Goal: Task Accomplishment & Management: Manage account settings

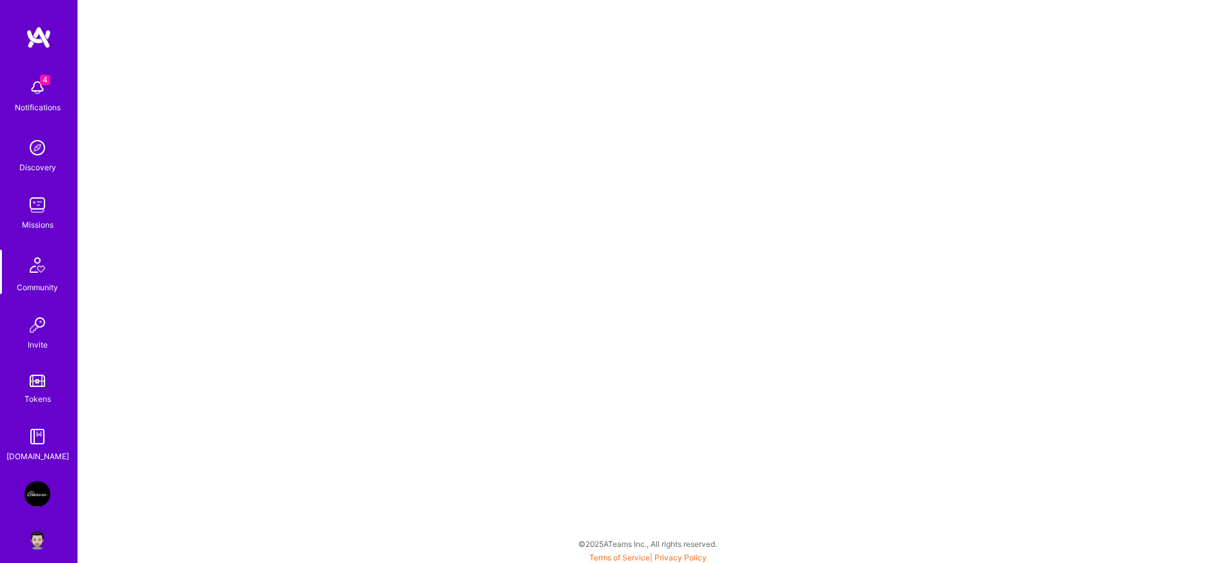
click at [31, 495] on img at bounding box center [38, 494] width 26 height 26
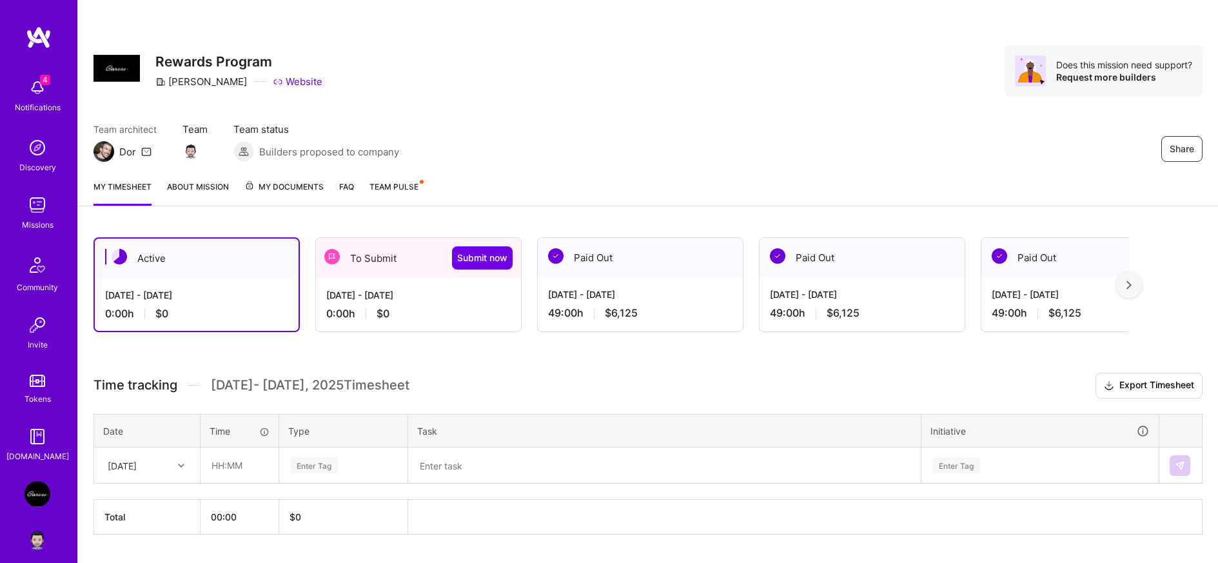
scroll to position [34, 0]
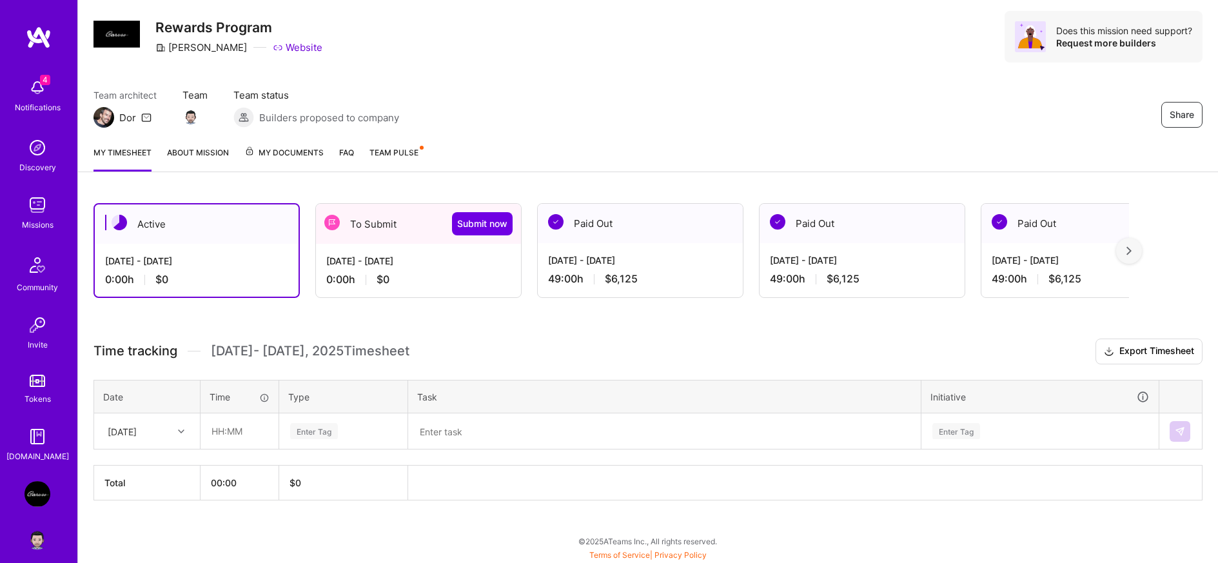
click at [417, 262] on div "[DATE] - [DATE]" at bounding box center [418, 261] width 184 height 14
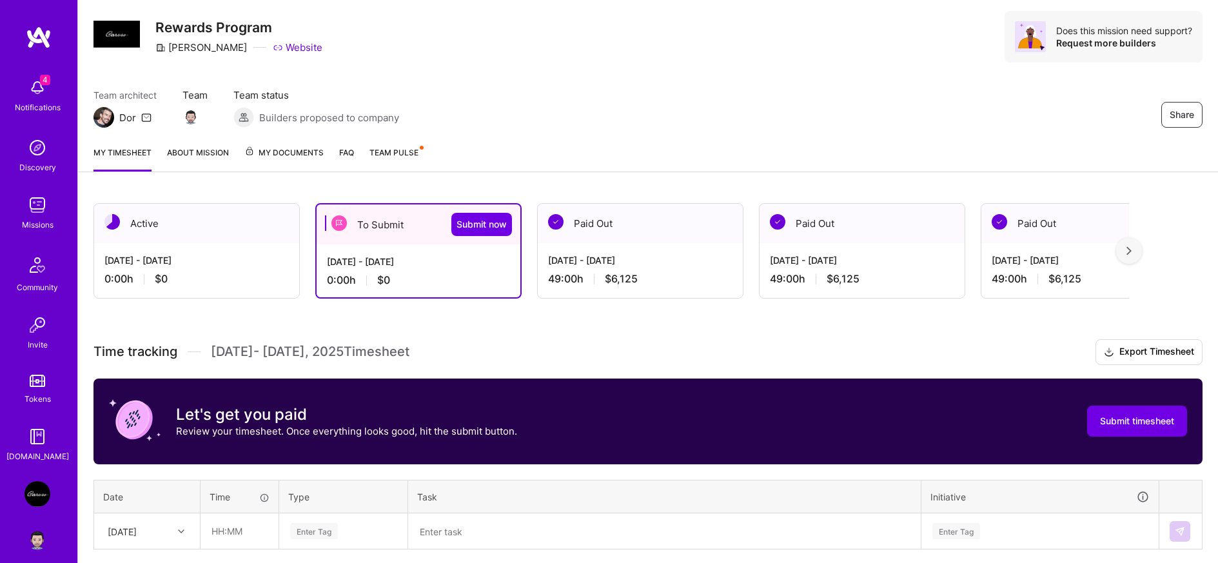
scroll to position [134, 0]
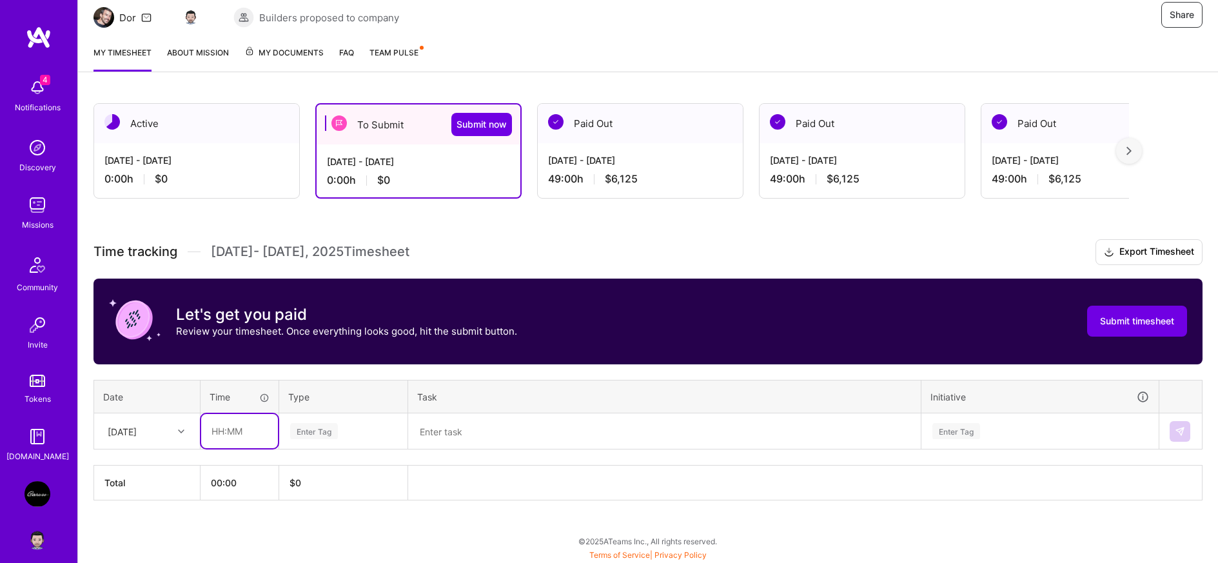
click at [240, 435] on input "text" at bounding box center [239, 431] width 77 height 34
type input "05:00"
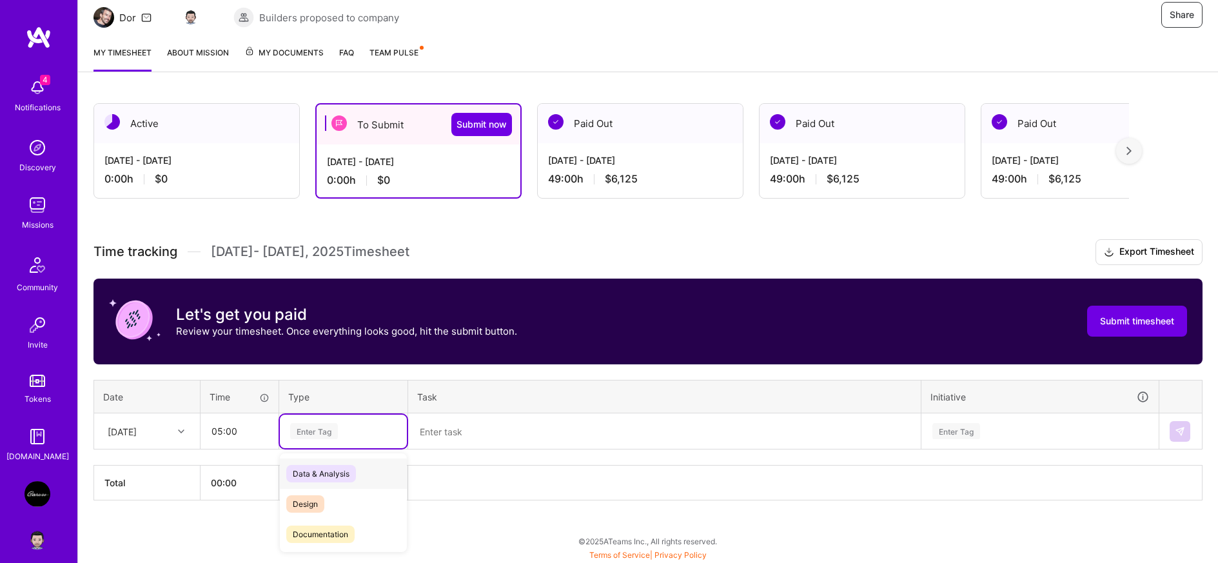
click at [325, 432] on div "Enter Tag" at bounding box center [314, 431] width 48 height 20
click at [326, 474] on span "Data & Analysis" at bounding box center [321, 473] width 70 height 17
click at [454, 430] on textarea at bounding box center [665, 432] width 510 height 34
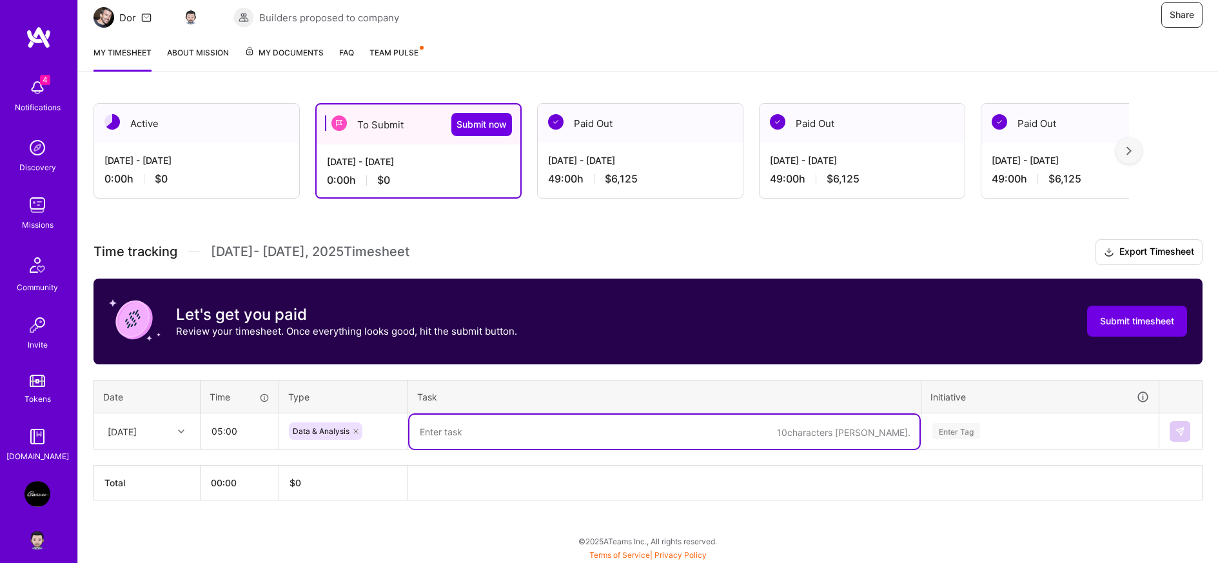
click at [455, 430] on textarea at bounding box center [665, 432] width 510 height 34
type textarea "Data analysis and DOMO development"
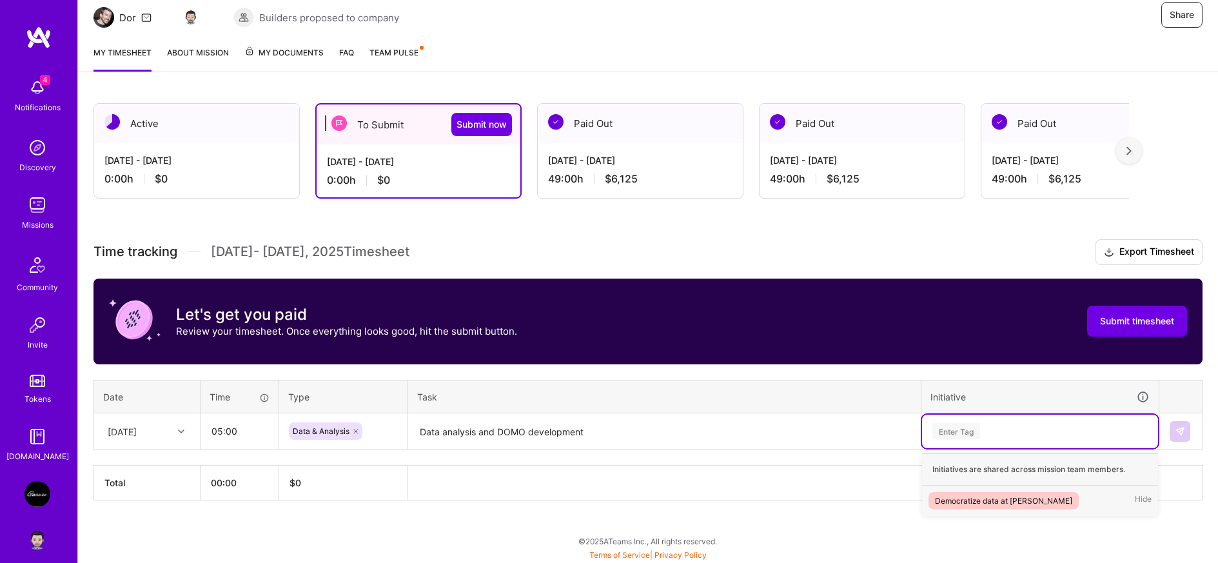
click at [964, 494] on div "Democratize data at [PERSON_NAME]" at bounding box center [1003, 501] width 137 height 14
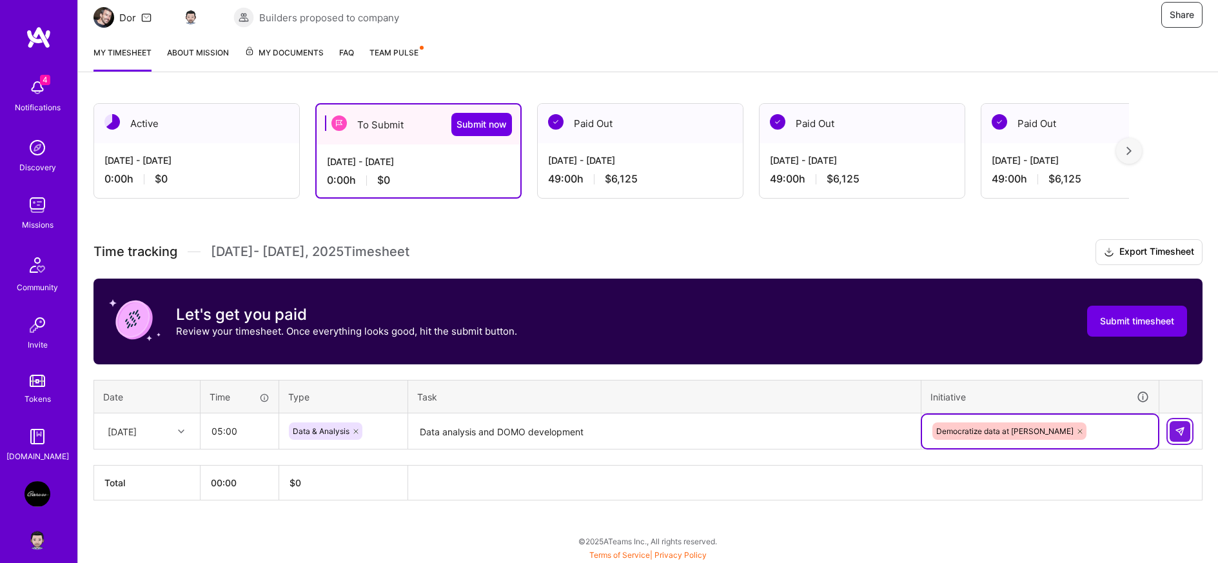
click at [1180, 430] on img at bounding box center [1180, 431] width 10 height 10
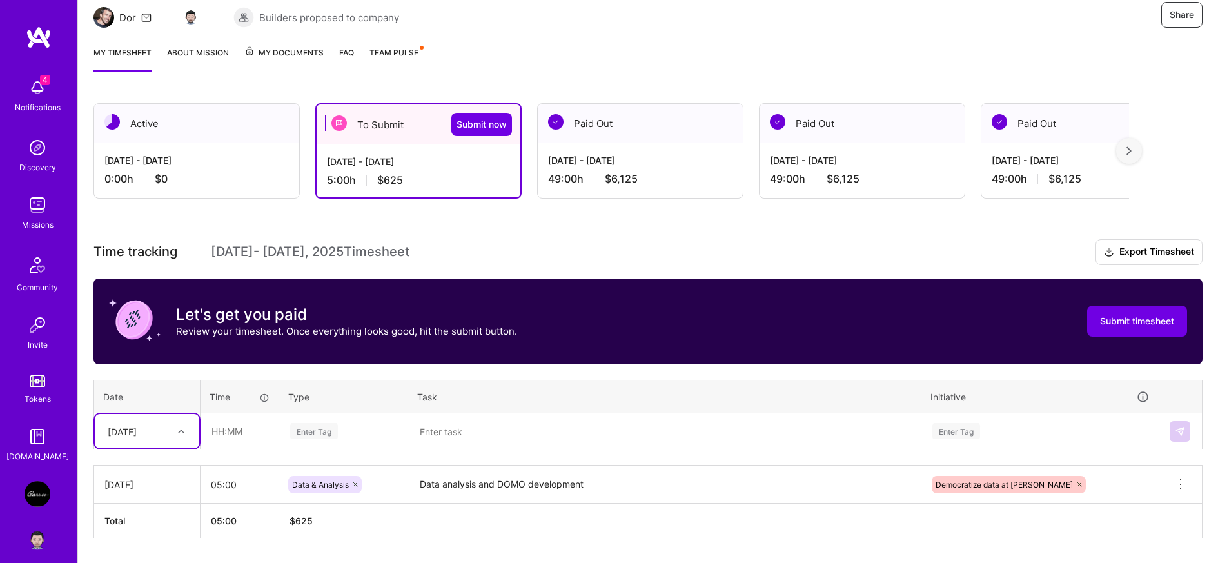
scroll to position [172, 0]
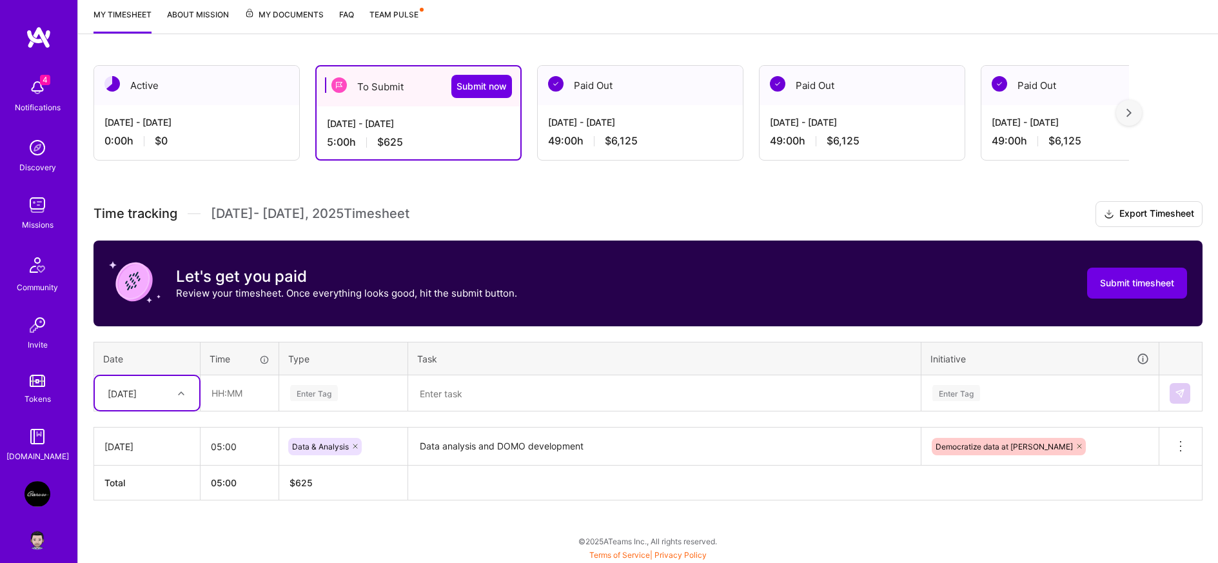
click at [183, 410] on div "Select is focused ,type to refine list, press Down to open the menu, [DATE]" at bounding box center [147, 393] width 104 height 34
click at [134, 434] on div "[DATE]" at bounding box center [147, 430] width 104 height 24
click at [251, 384] on input "text" at bounding box center [239, 393] width 77 height 34
type input "05:00"
click at [319, 391] on div "Enter Tag" at bounding box center [314, 393] width 48 height 20
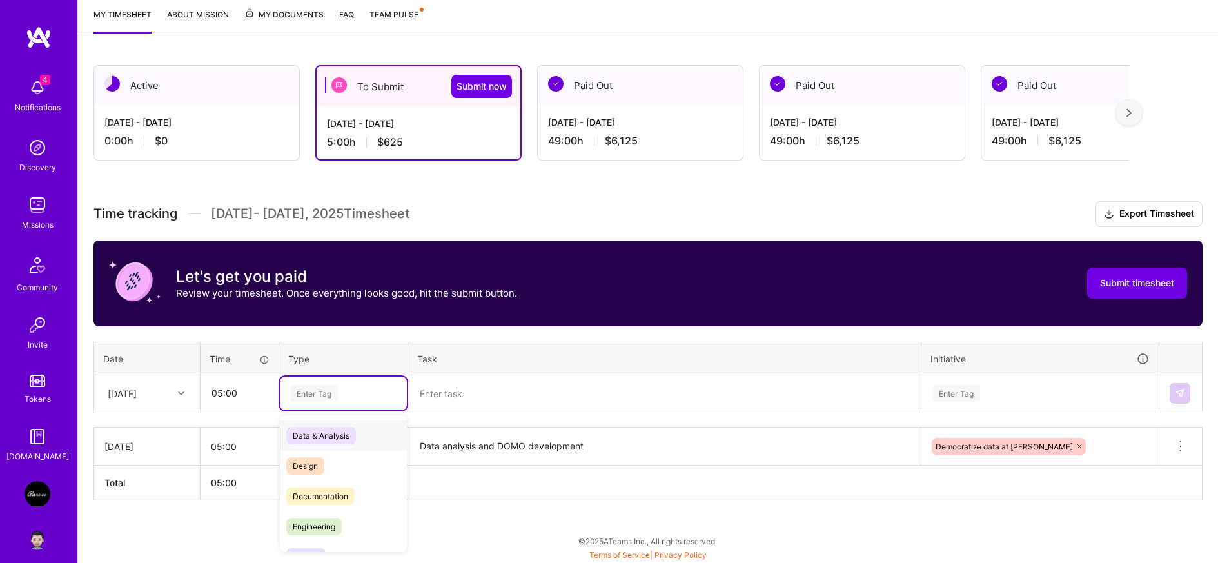
click at [326, 431] on span "Data & Analysis" at bounding box center [321, 435] width 70 height 17
click at [467, 383] on textarea at bounding box center [665, 394] width 510 height 34
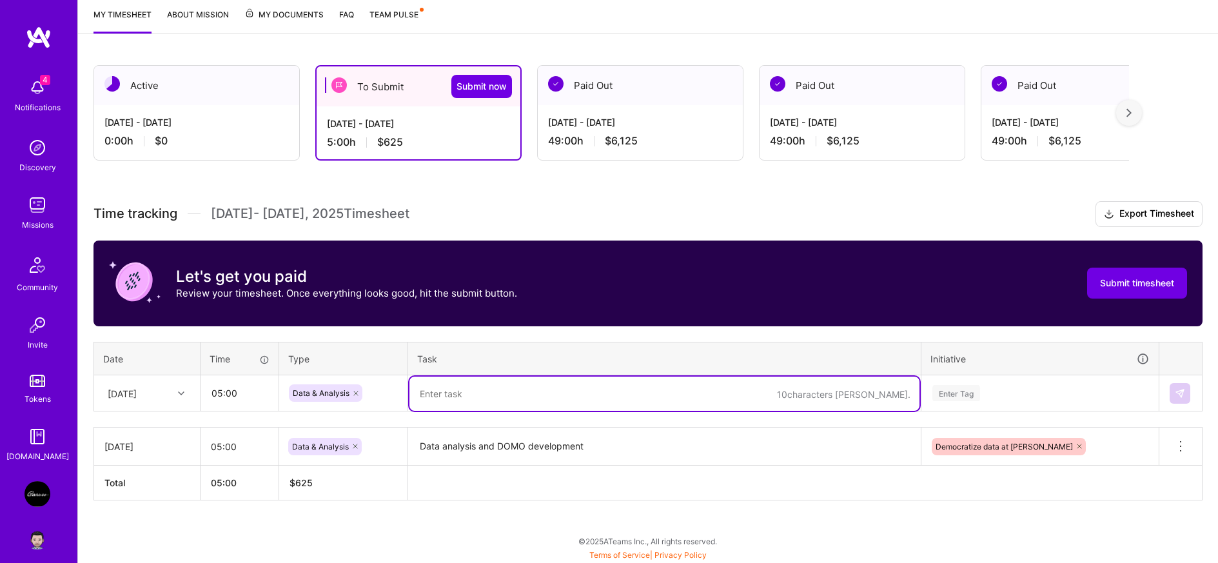
click at [490, 451] on textarea "Data analysis and DOMO development" at bounding box center [665, 446] width 510 height 35
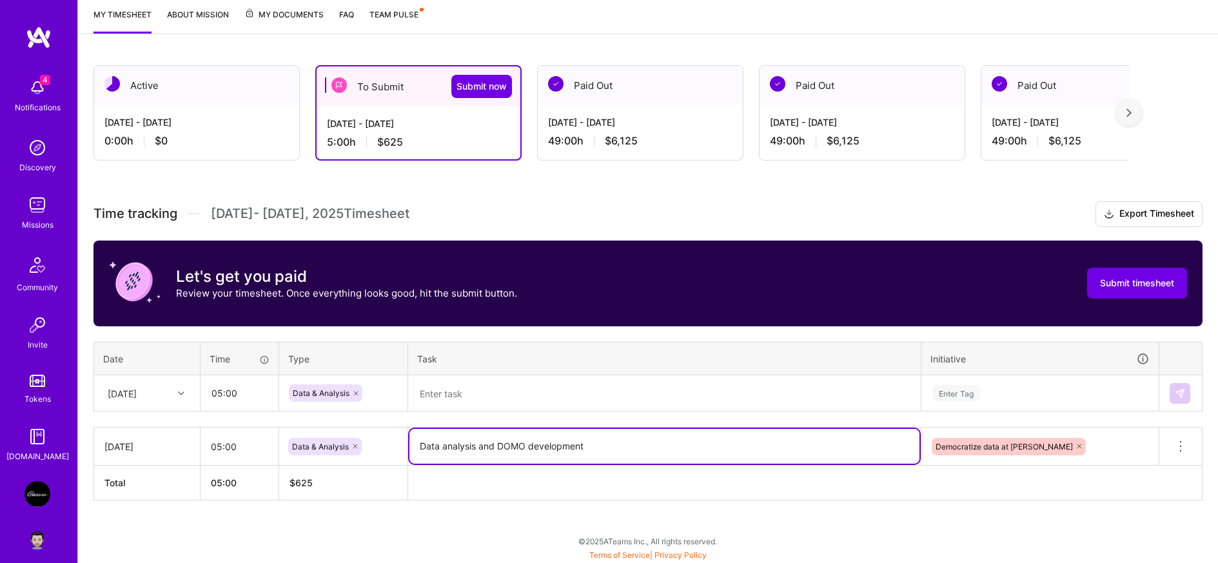
click at [490, 451] on textarea "Data analysis and DOMO development" at bounding box center [665, 446] width 510 height 35
click at [497, 398] on textarea at bounding box center [665, 394] width 510 height 34
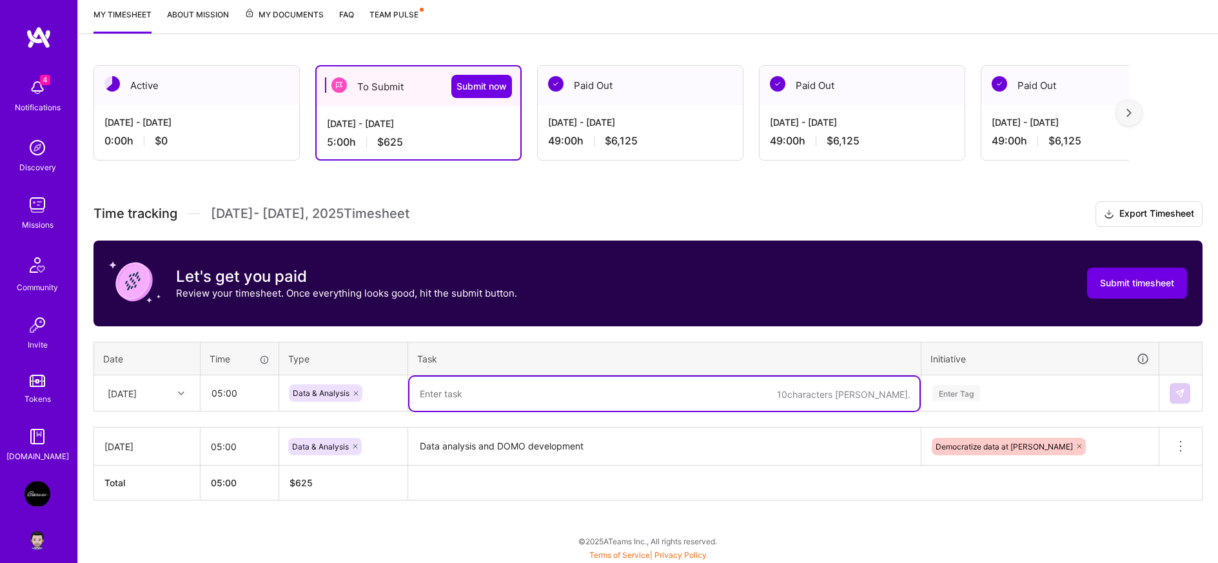
paste textarea "Data analysis and DOMO development"
type textarea "Data analysis and DOMO development"
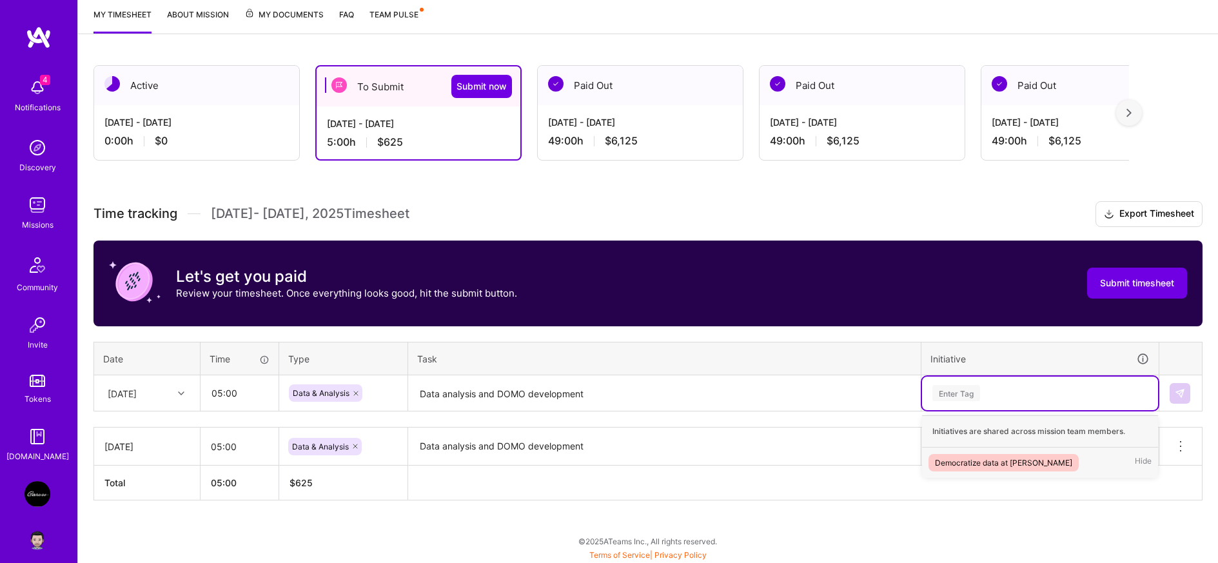
click at [959, 388] on div "Enter Tag" at bounding box center [957, 393] width 48 height 20
click at [981, 459] on div "Democratize data at [PERSON_NAME]" at bounding box center [1003, 463] width 137 height 14
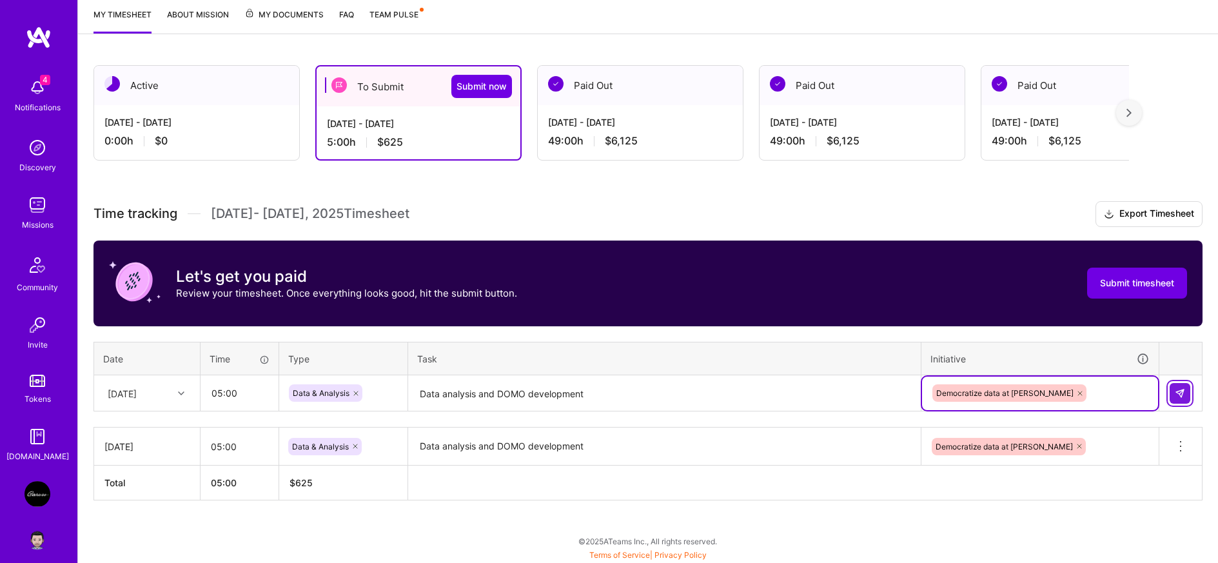
click at [1181, 393] on img at bounding box center [1180, 393] width 10 height 10
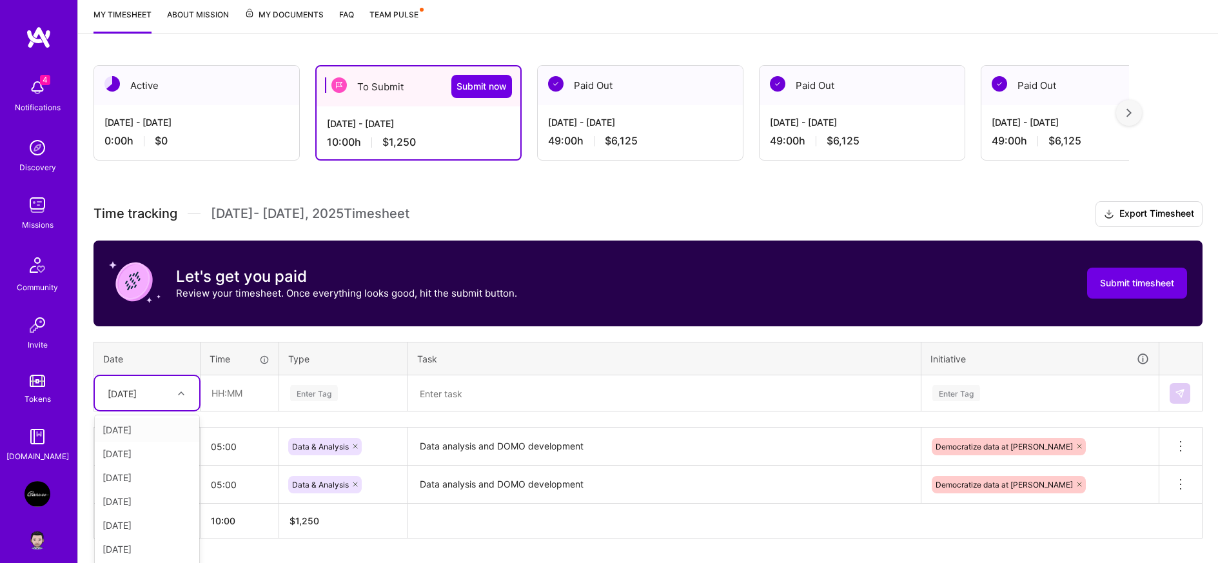
click at [153, 397] on div "option [DATE], selected. option [DATE] focused, 1 of 15. 14 results available. …" at bounding box center [147, 393] width 104 height 34
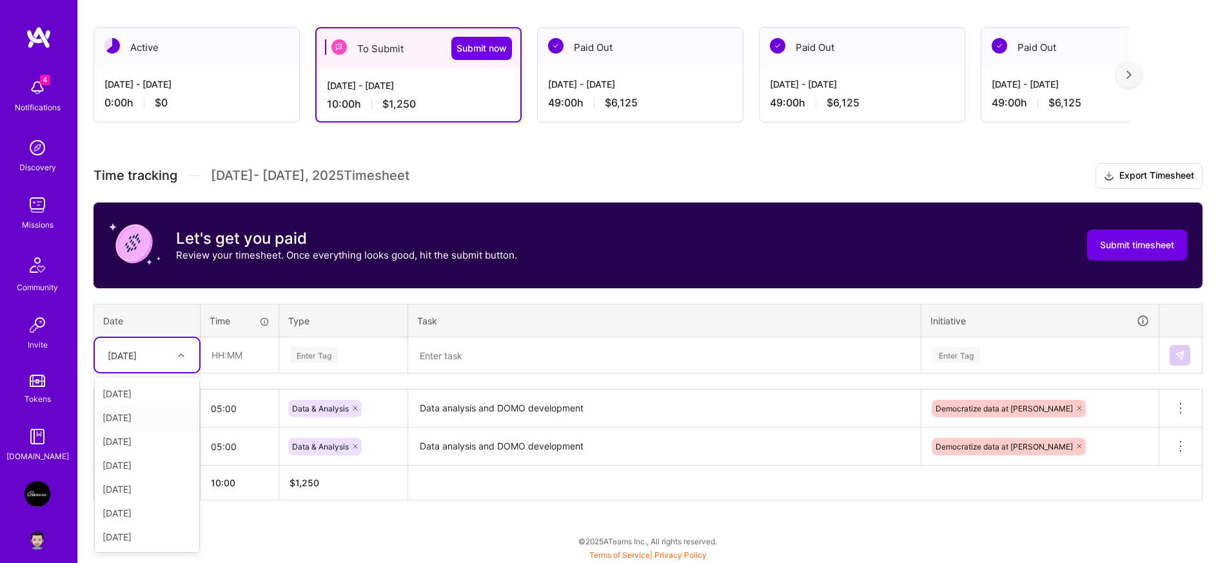
scroll to position [15, 0]
click at [132, 401] on div "[DATE]" at bounding box center [147, 400] width 104 height 24
click at [235, 345] on input "text" at bounding box center [239, 355] width 77 height 34
type input "05:00"
click at [315, 348] on div "Enter Tag" at bounding box center [314, 355] width 48 height 20
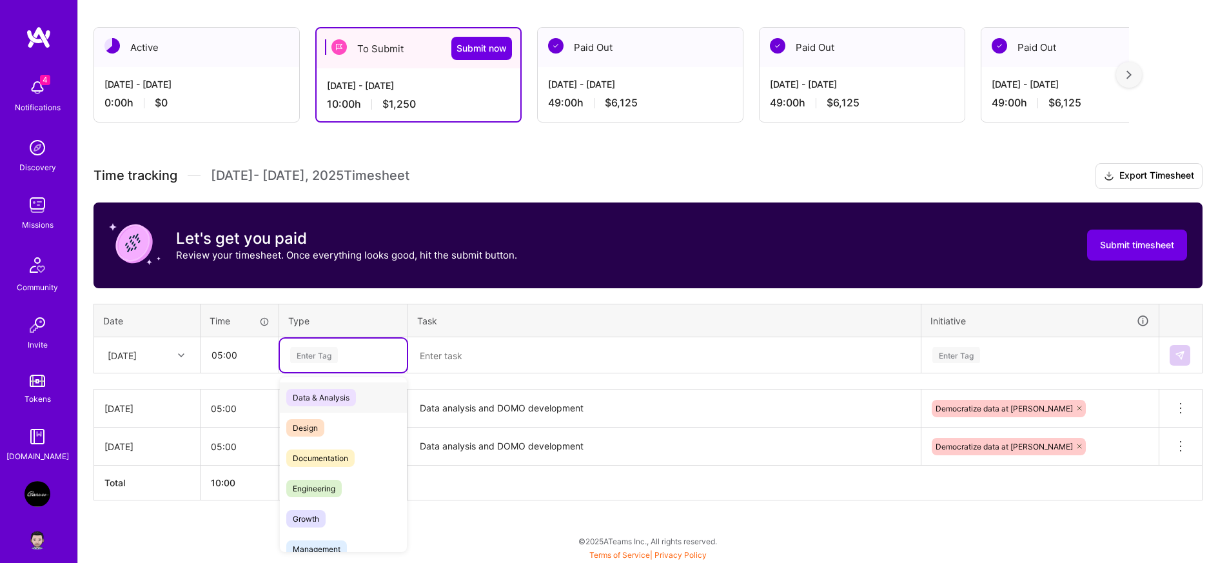
click at [332, 398] on span "Data & Analysis" at bounding box center [321, 397] width 70 height 17
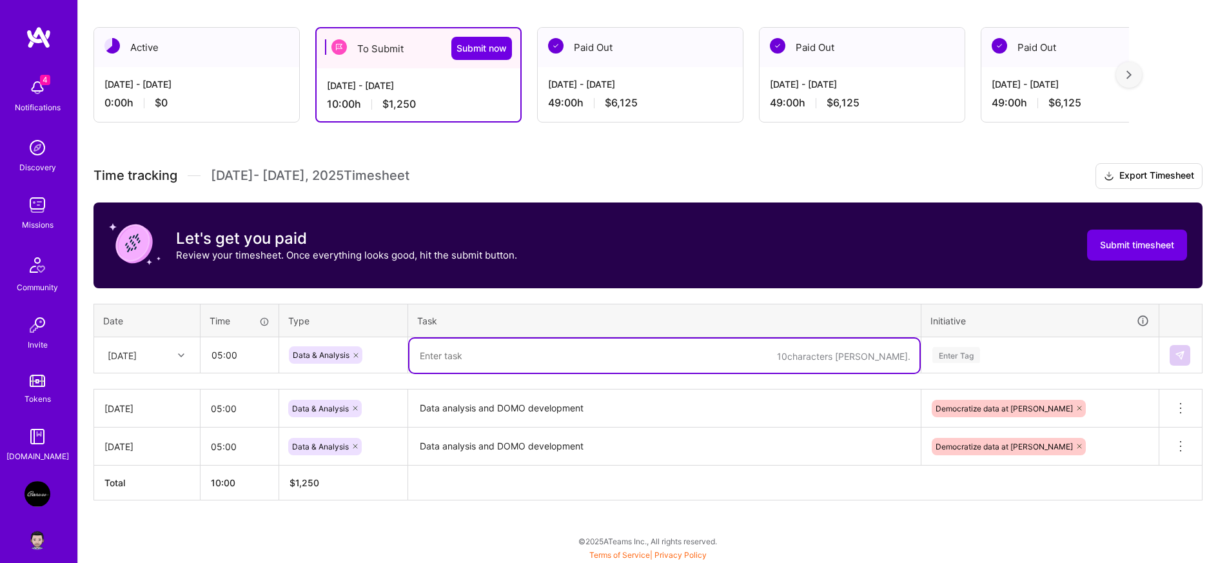
click at [489, 359] on textarea at bounding box center [665, 356] width 510 height 34
paste textarea "Data analysis and DOMO development"
type textarea "Data analysis and DOMO development"
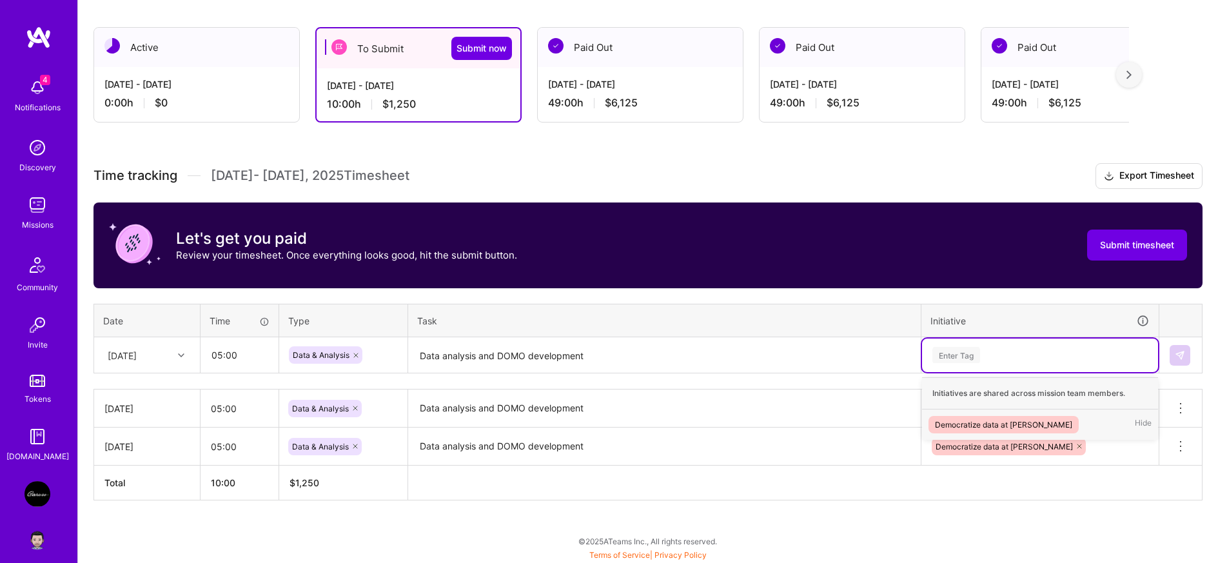
click at [955, 355] on div "Enter Tag" at bounding box center [957, 355] width 48 height 20
drag, startPoint x: 979, startPoint y: 420, endPoint x: 1100, endPoint y: 393, distance: 123.6
click at [979, 420] on div "Democratize data at [PERSON_NAME]" at bounding box center [1003, 425] width 137 height 14
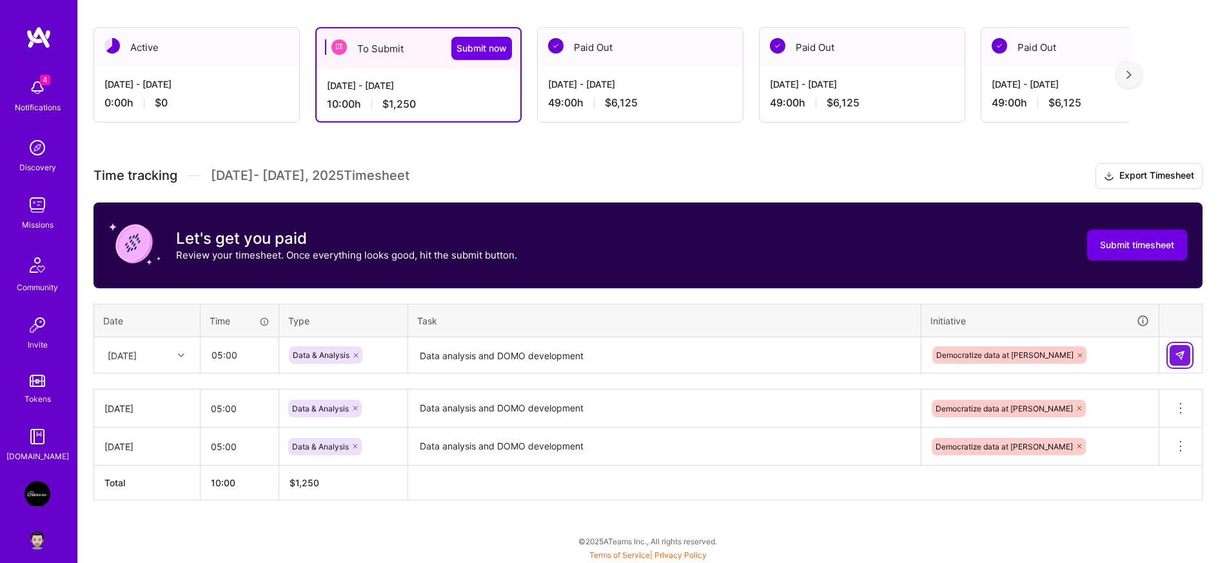
click at [1183, 350] on img at bounding box center [1180, 355] width 10 height 10
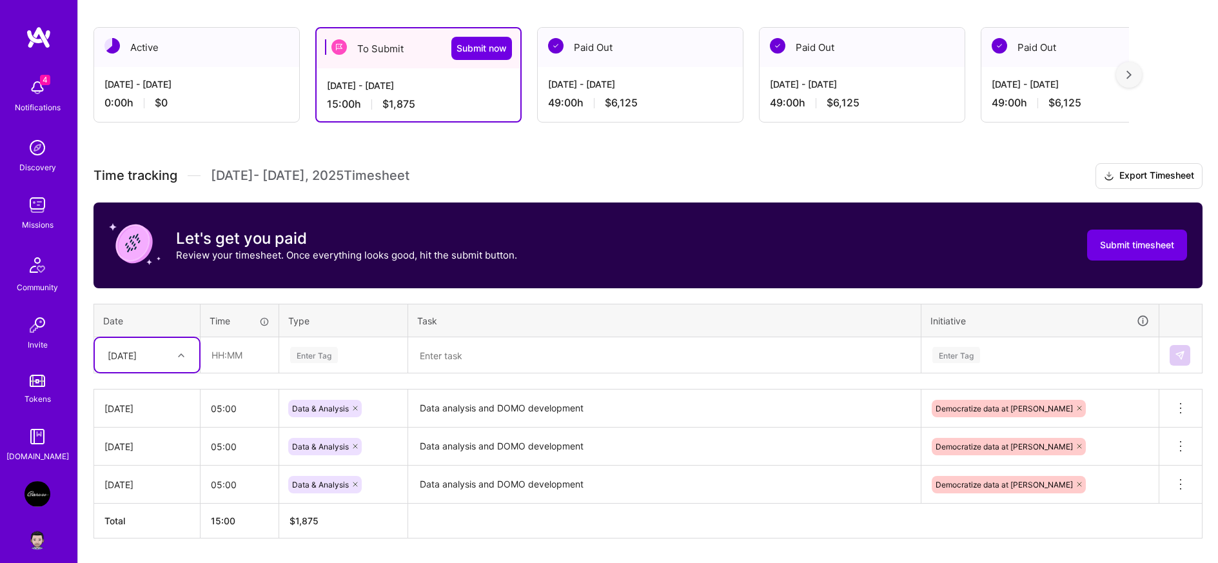
scroll to position [237, 0]
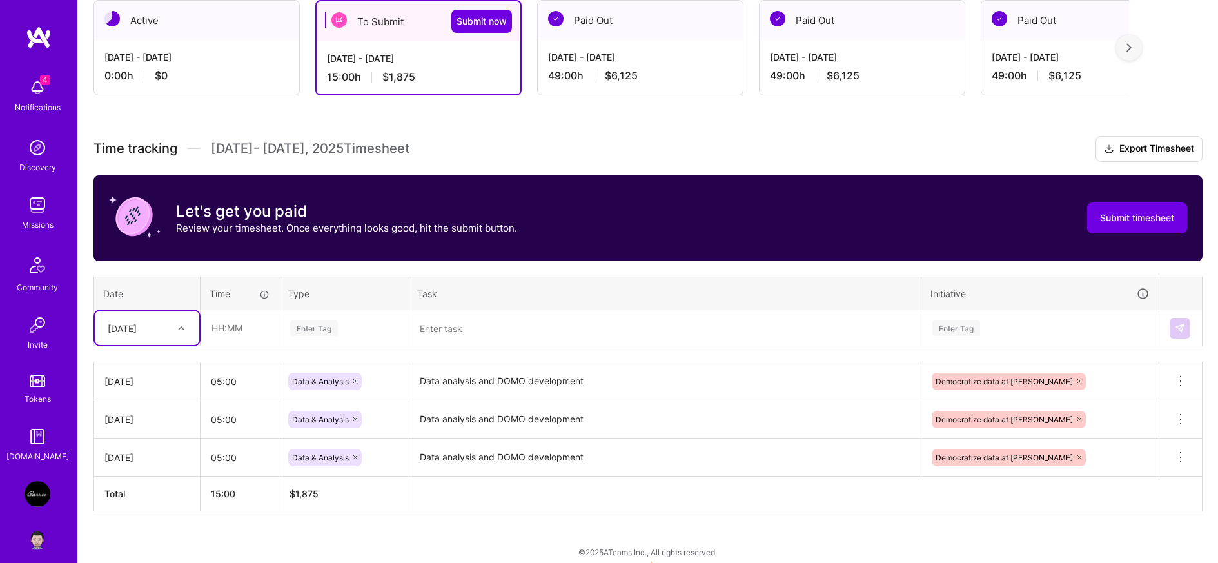
click at [137, 332] on div "[DATE]" at bounding box center [122, 328] width 29 height 14
click at [127, 413] on div "[DATE]" at bounding box center [147, 413] width 104 height 24
click at [234, 322] on input "text" at bounding box center [239, 328] width 77 height 34
type input "05:00"
click at [341, 310] on td "Enter Tag" at bounding box center [343, 328] width 129 height 36
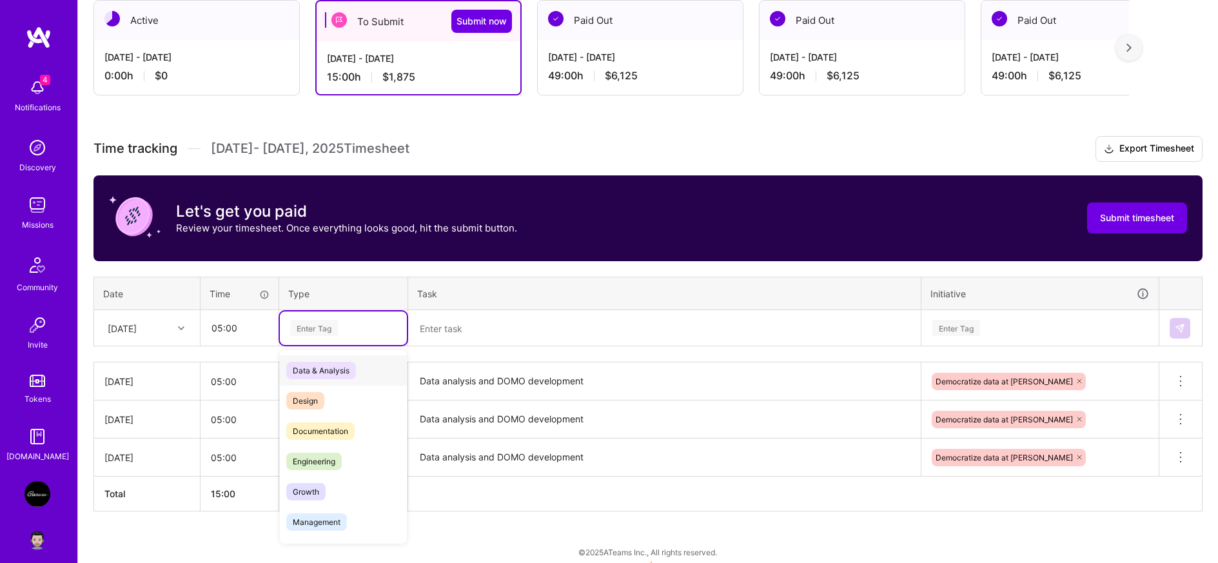
click at [326, 323] on div "Enter Tag" at bounding box center [314, 328] width 48 height 20
click at [330, 373] on span "Data & Analysis" at bounding box center [321, 370] width 70 height 17
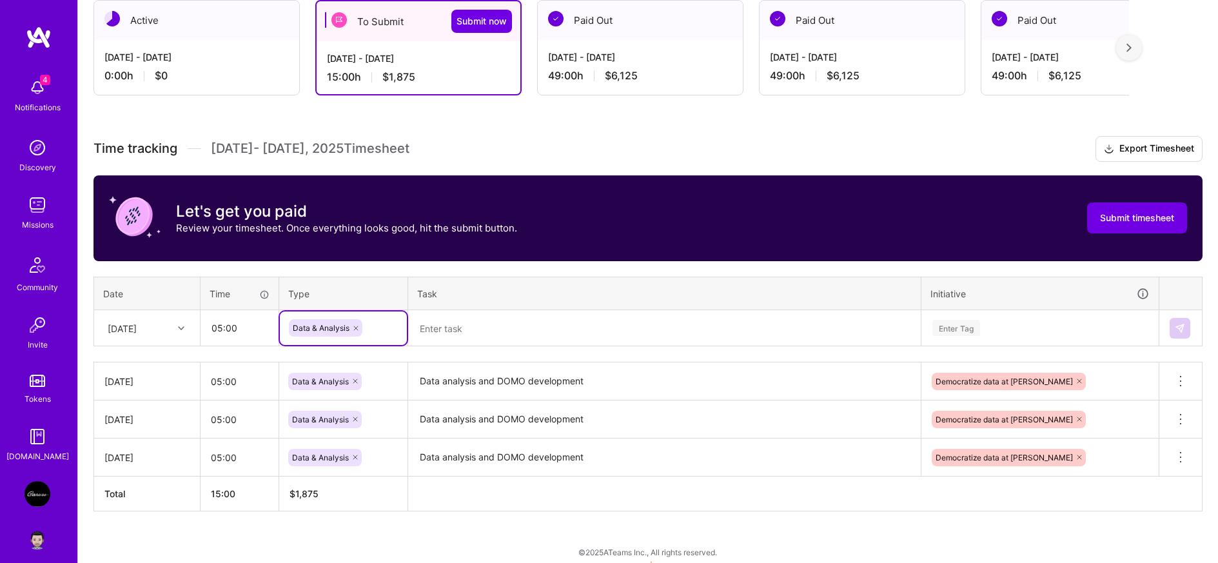
click at [494, 332] on textarea at bounding box center [665, 329] width 510 height 34
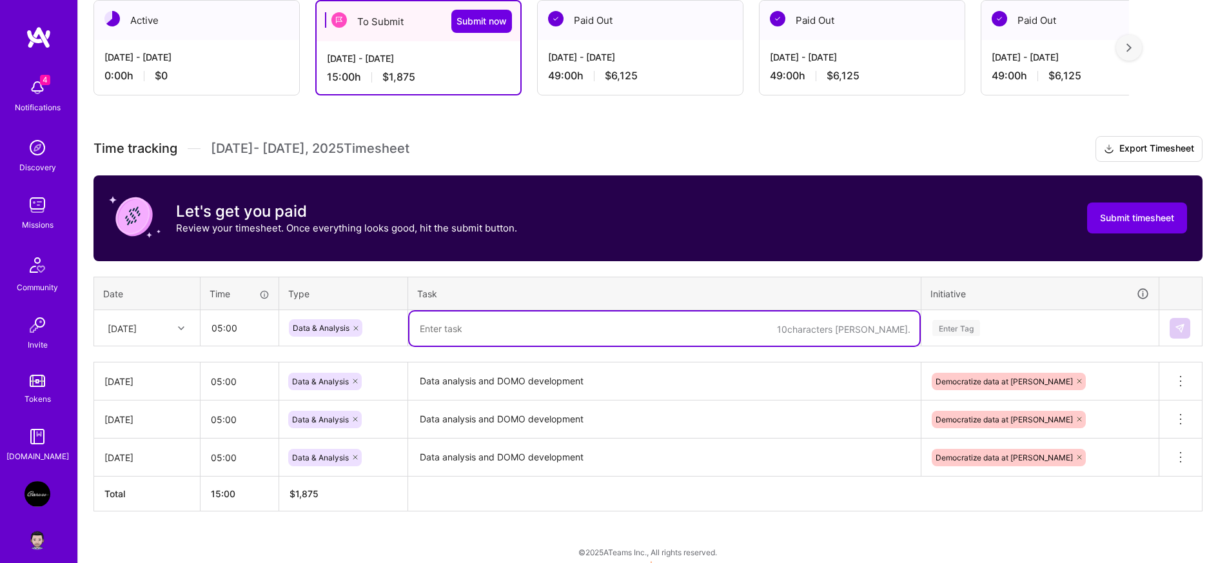
paste textarea "Data analysis and DOMO development"
type textarea "Data analysis and DOMO development"
click at [946, 327] on div "Enter Tag" at bounding box center [957, 328] width 48 height 20
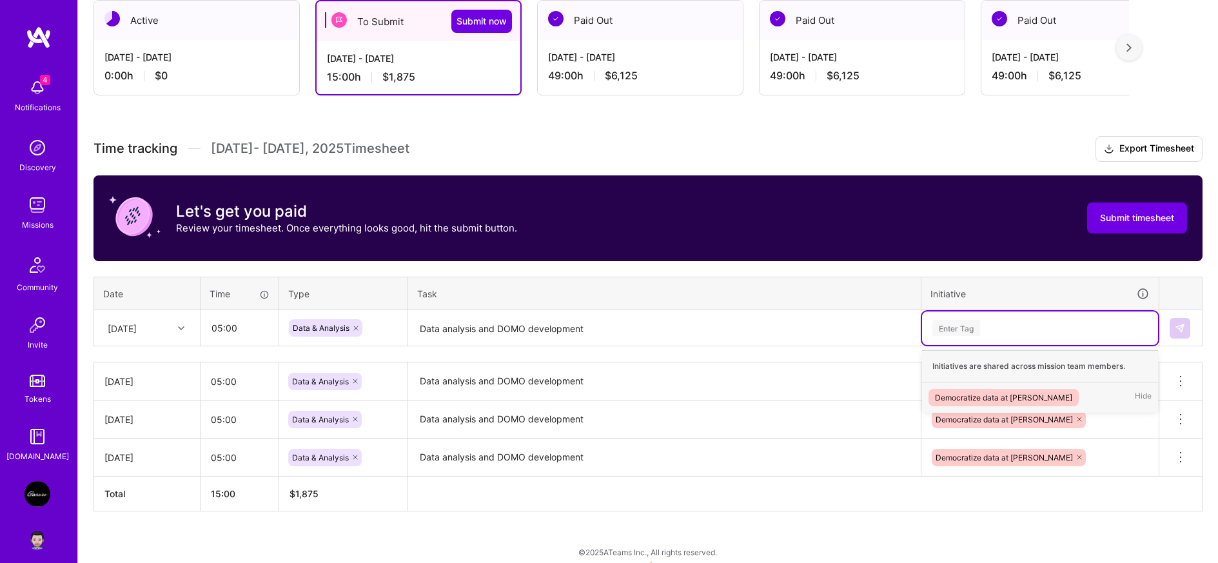
click at [972, 395] on div "Democratize data at [PERSON_NAME]" at bounding box center [1003, 398] width 137 height 14
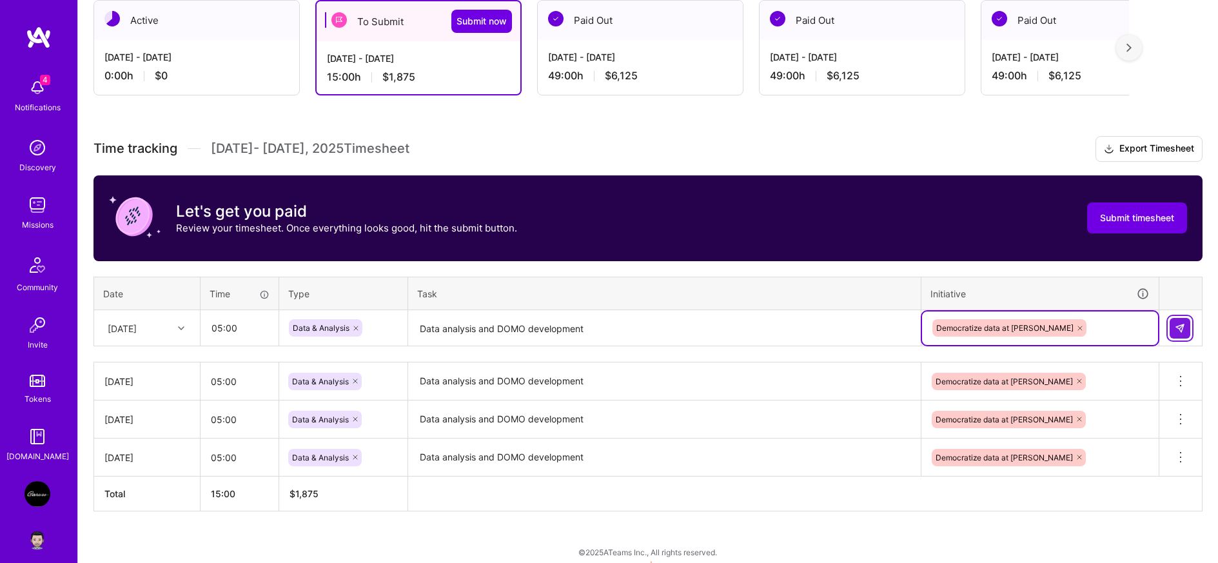
click at [1189, 324] on button at bounding box center [1180, 328] width 21 height 21
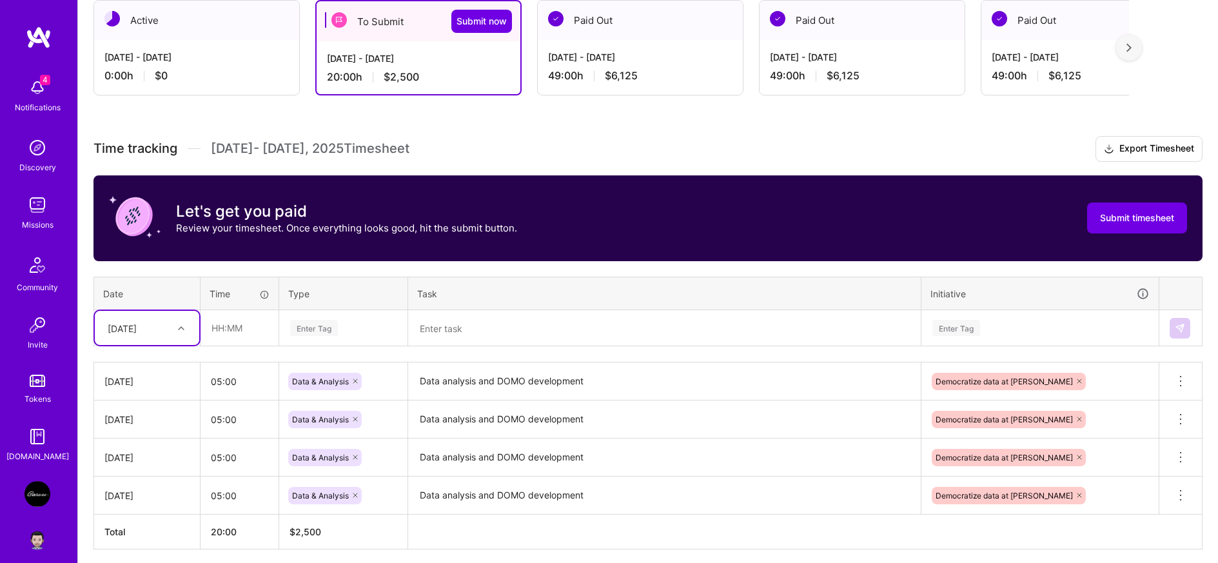
scroll to position [286, 0]
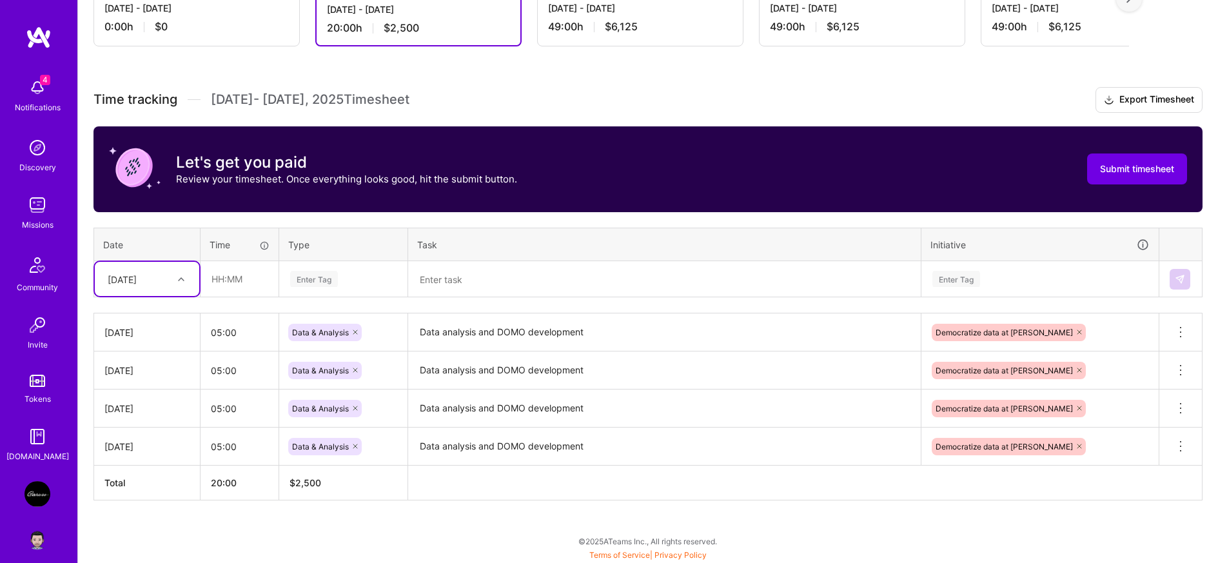
click at [157, 284] on div "[DATE]" at bounding box center [137, 278] width 72 height 21
click at [122, 383] on div "[DATE]" at bounding box center [147, 387] width 104 height 24
click at [226, 279] on input "text" at bounding box center [239, 279] width 77 height 34
type input "04:00"
click at [326, 266] on div "Enter Tag" at bounding box center [343, 280] width 127 height 34
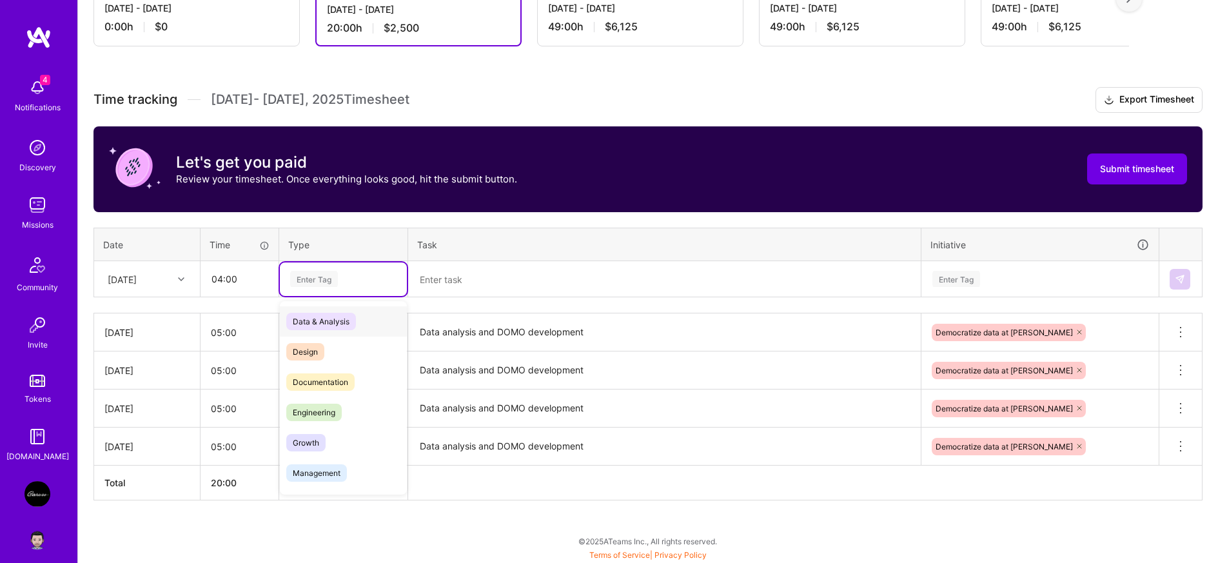
drag, startPoint x: 324, startPoint y: 320, endPoint x: 361, endPoint y: 312, distance: 38.3
click at [327, 319] on span "Data & Analysis" at bounding box center [321, 321] width 70 height 17
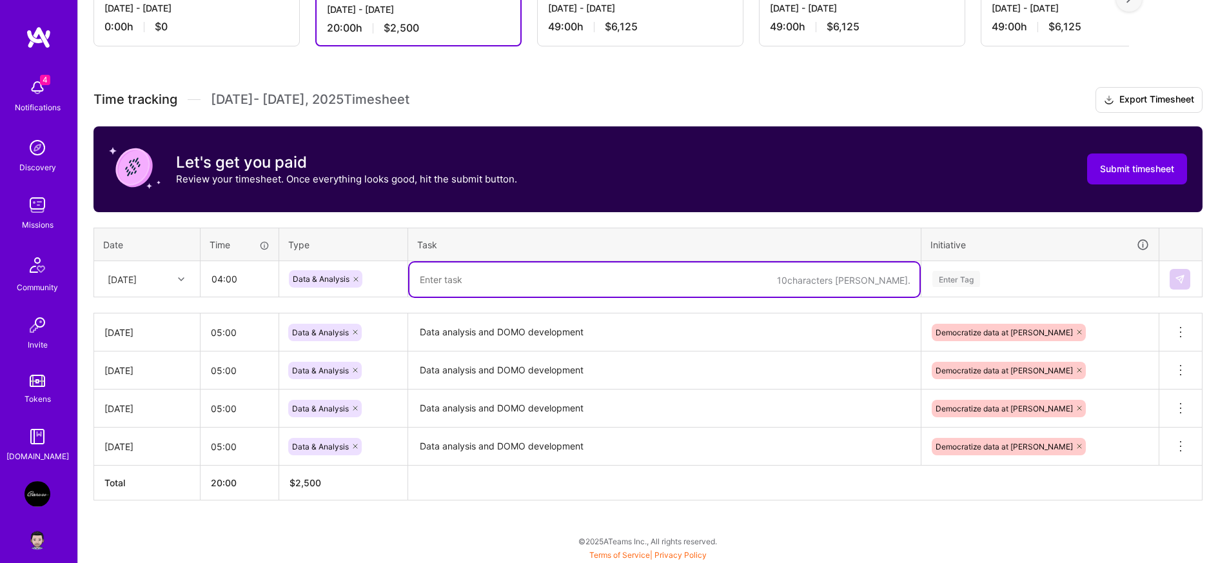
click at [515, 268] on textarea at bounding box center [665, 280] width 510 height 34
paste textarea "Data analysis and DOMO development"
type textarea "Data analysis and DOMO development"
click at [963, 286] on div "Enter Tag" at bounding box center [1040, 280] width 236 height 34
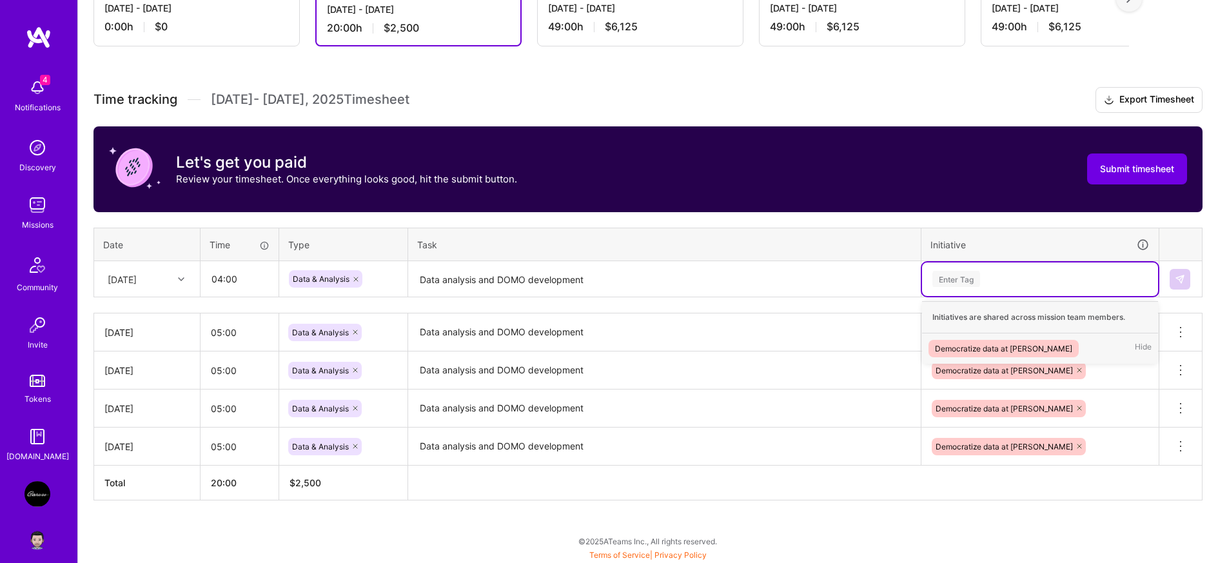
click at [986, 340] on span "Democratize data at [PERSON_NAME]" at bounding box center [1004, 348] width 150 height 17
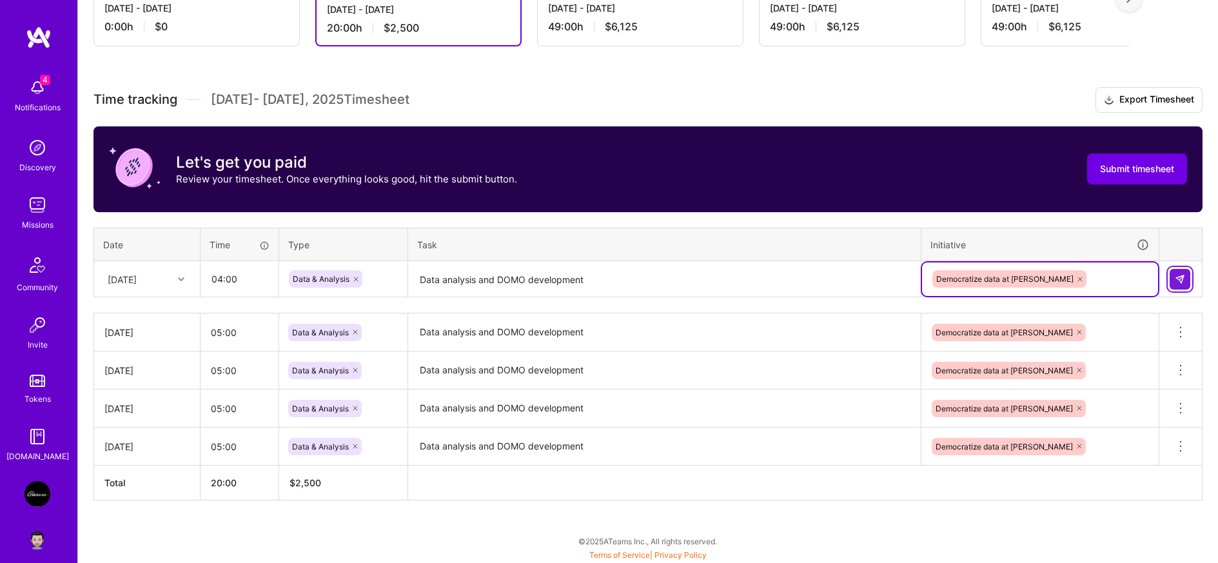
click at [1178, 283] on button at bounding box center [1180, 279] width 21 height 21
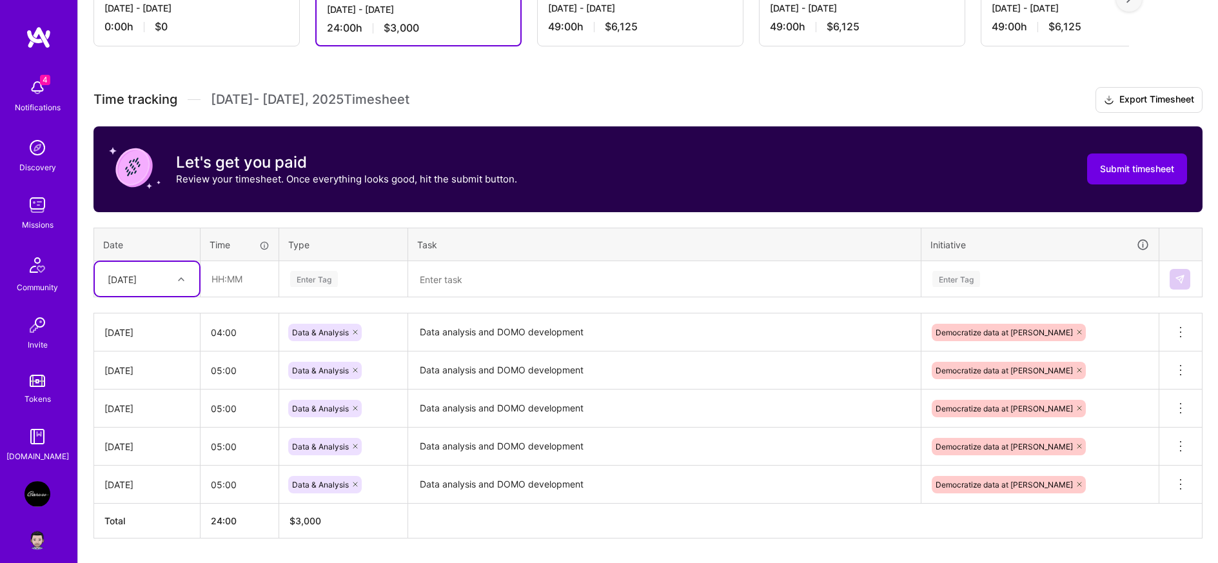
scroll to position [324, 0]
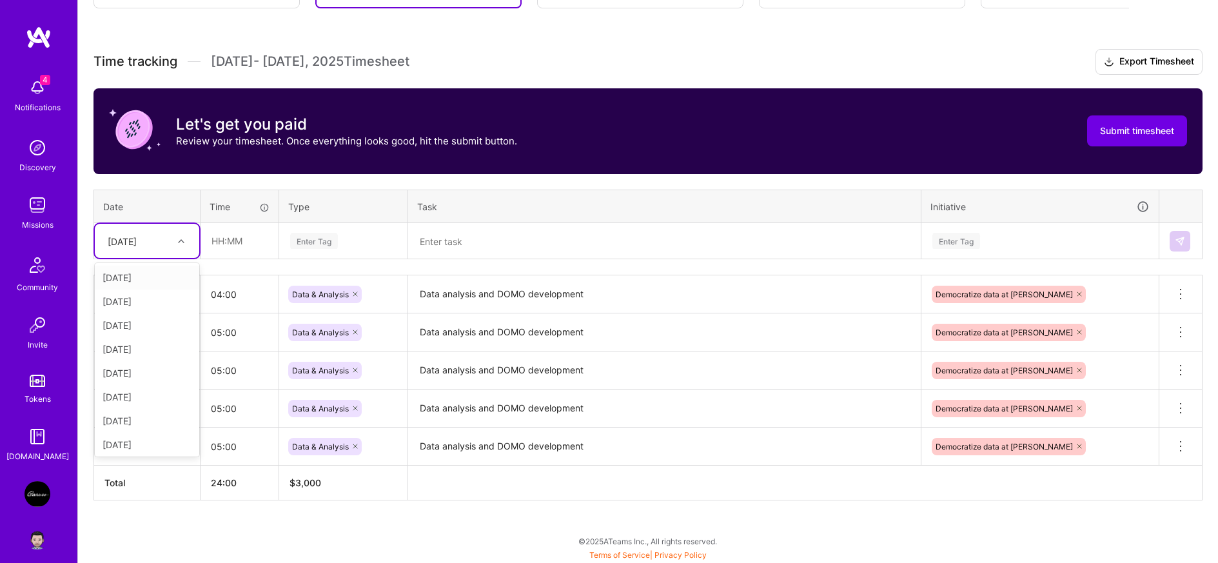
click at [148, 243] on div "[DATE]" at bounding box center [137, 240] width 72 height 21
click at [698, 185] on div "Time tracking [DATE] - [DATE] Timesheet Export Timesheet Let's get you paid Rev…" at bounding box center [648, 275] width 1109 height 452
click at [137, 243] on div "[DATE]" at bounding box center [122, 241] width 29 height 14
click at [117, 394] on div "[DATE]" at bounding box center [147, 396] width 104 height 24
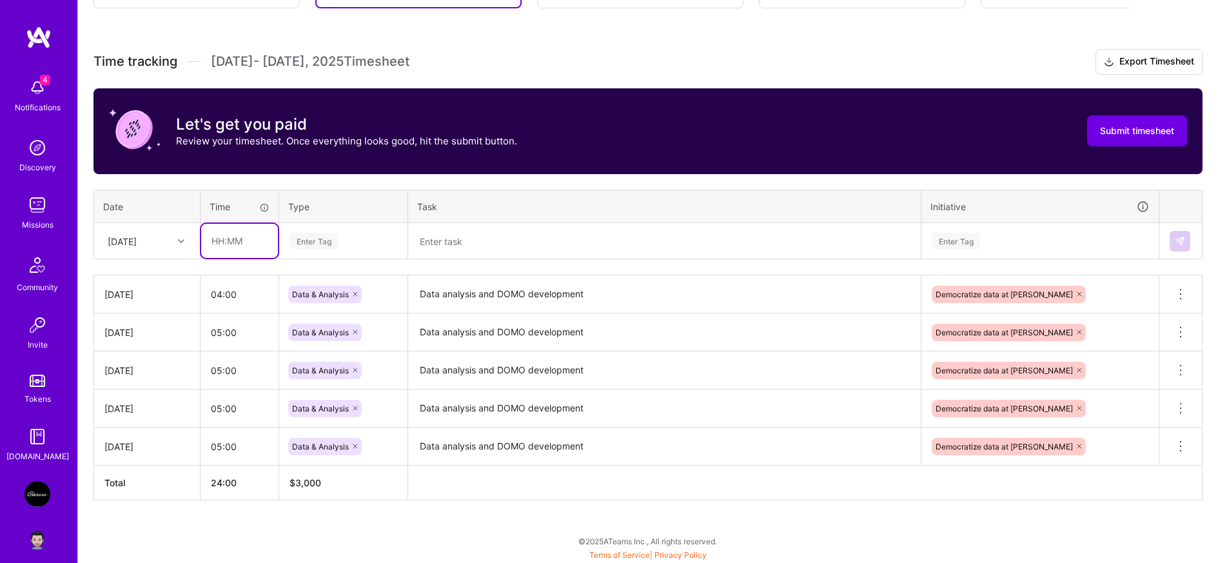
click at [235, 242] on input "text" at bounding box center [239, 241] width 77 height 34
type input "05:00"
click at [335, 236] on div "Enter Tag" at bounding box center [314, 241] width 48 height 20
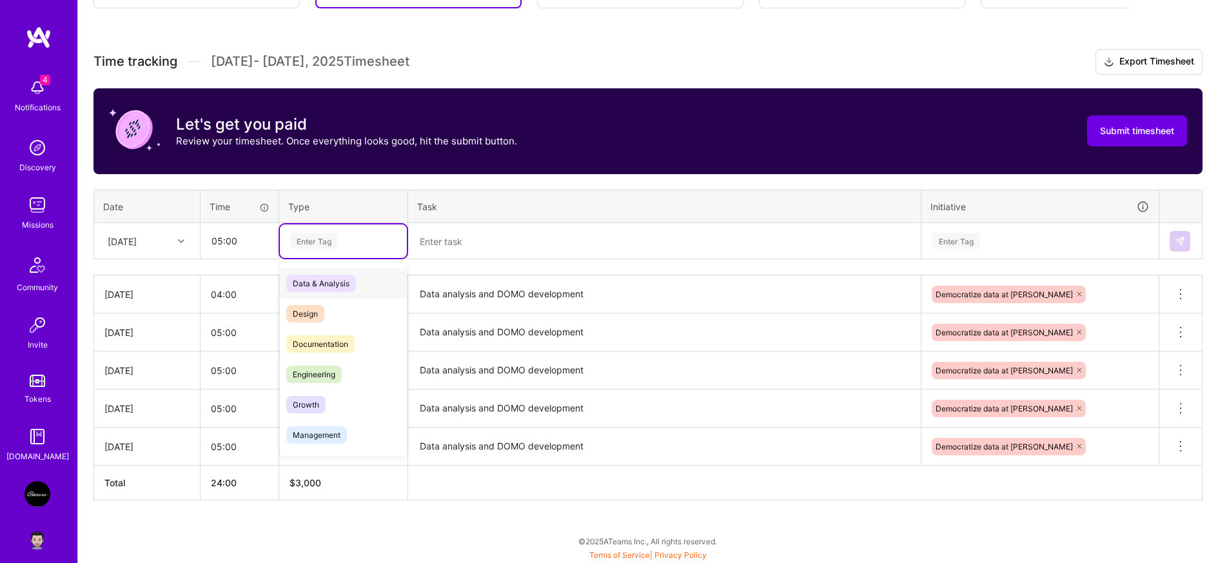
drag, startPoint x: 335, startPoint y: 283, endPoint x: 393, endPoint y: 266, distance: 61.2
click at [335, 283] on span "Data & Analysis" at bounding box center [321, 283] width 70 height 17
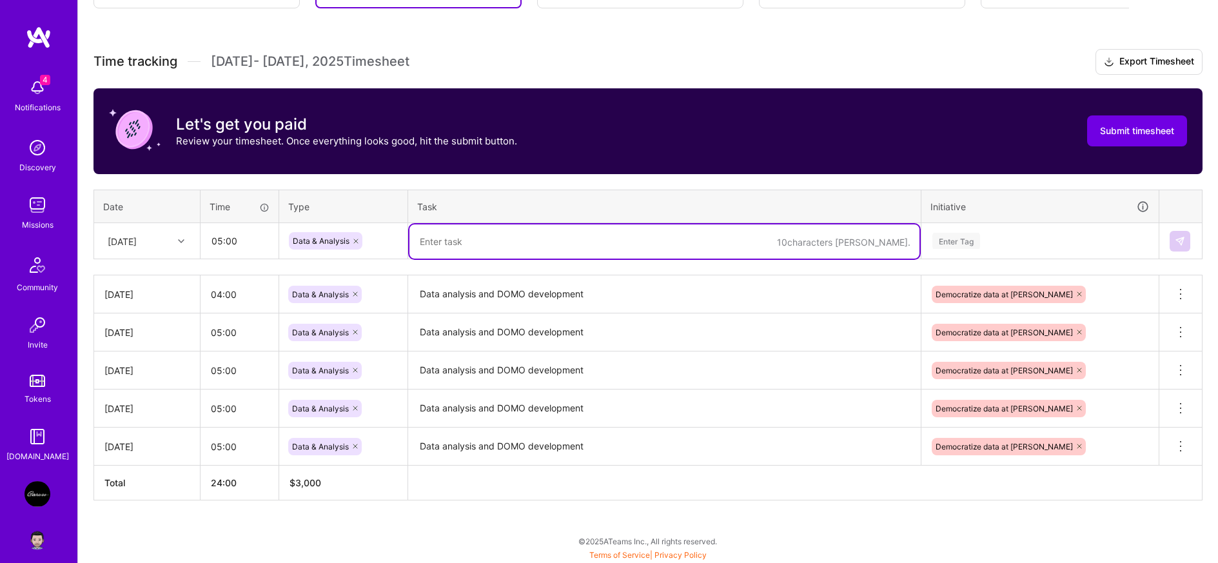
click at [449, 250] on textarea at bounding box center [665, 241] width 510 height 34
paste textarea "Data analysis and DOMO development"
type textarea "Data analysis and DOMO development"
click at [960, 241] on div "Enter Tag" at bounding box center [957, 241] width 48 height 20
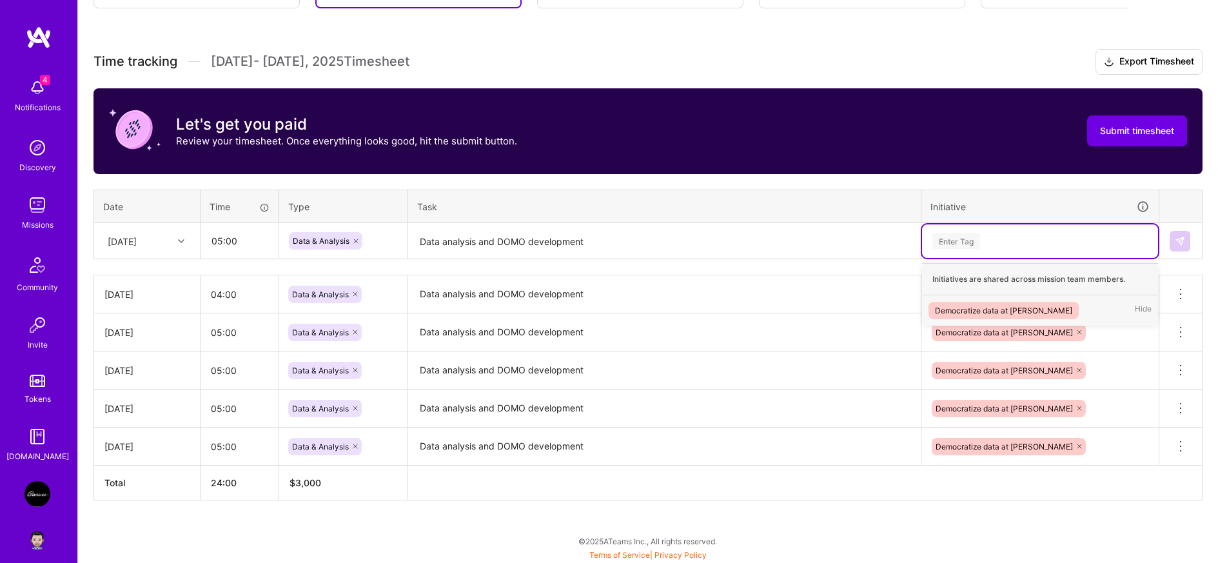
click at [971, 310] on div "Democratize data at [PERSON_NAME]" at bounding box center [1003, 311] width 137 height 14
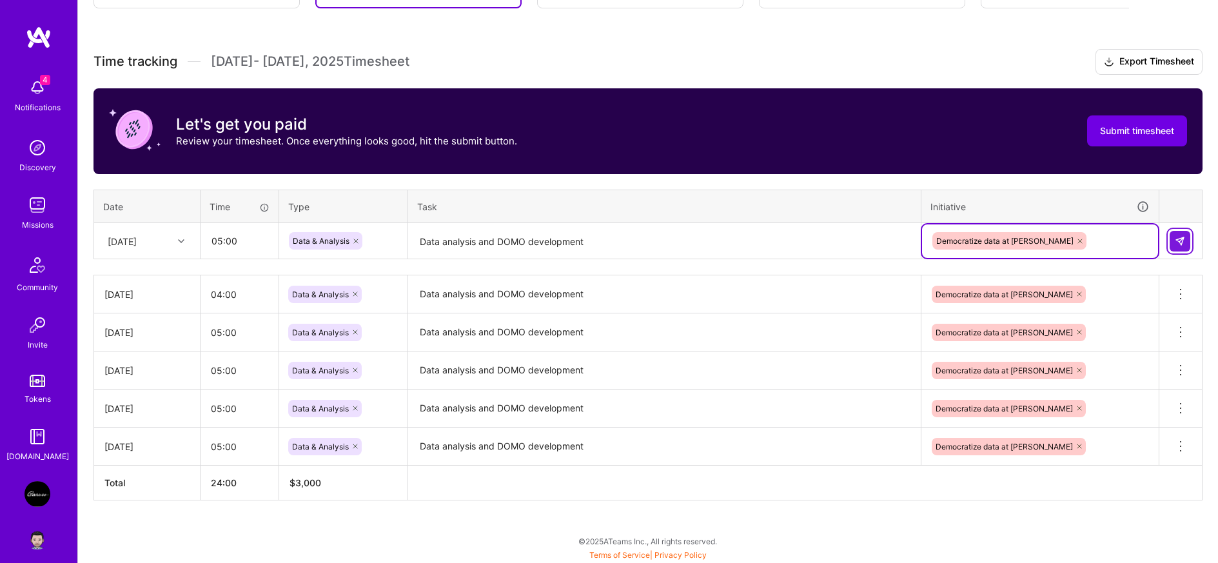
click at [1177, 241] on img at bounding box center [1180, 241] width 10 height 10
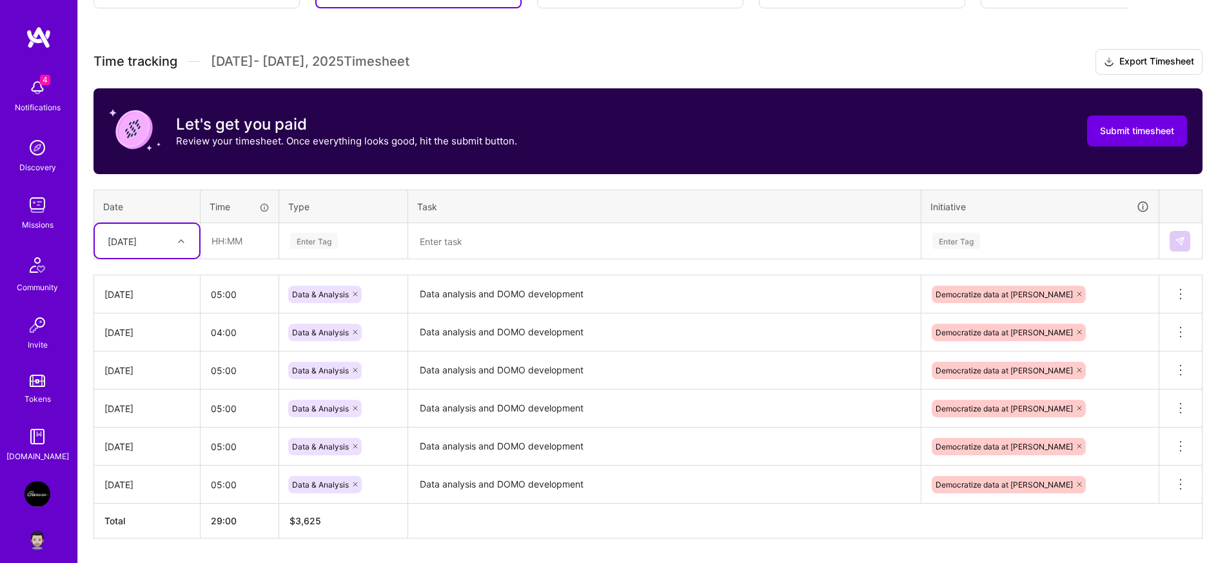
scroll to position [363, 0]
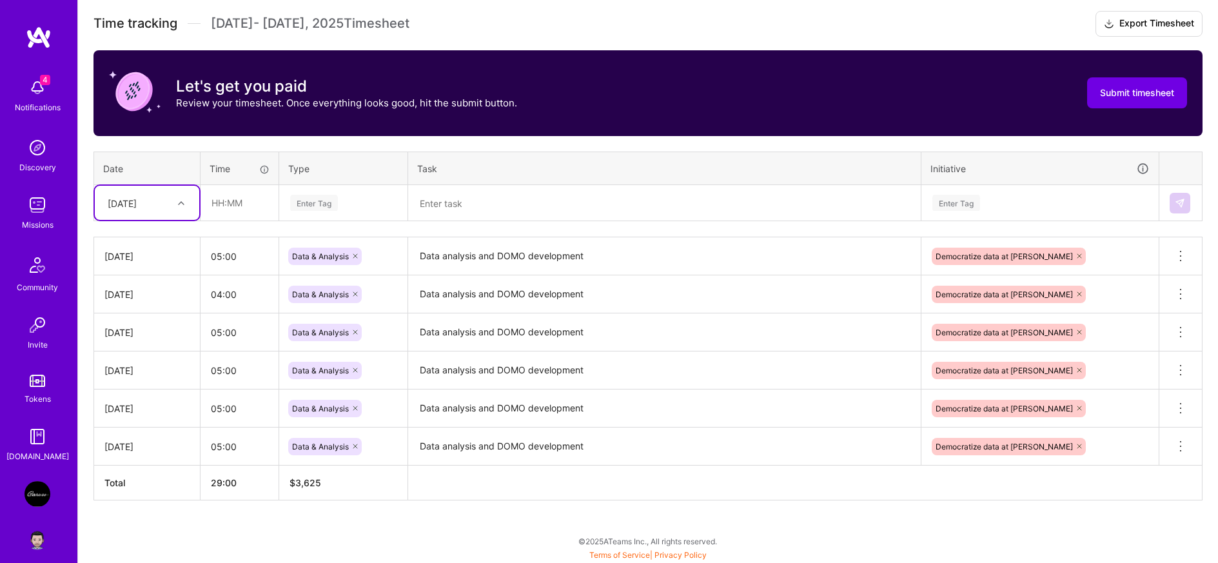
click at [137, 208] on div "[DATE]" at bounding box center [122, 203] width 29 height 14
click at [119, 329] on div "[DATE]" at bounding box center [147, 327] width 104 height 24
click at [252, 207] on input "text" at bounding box center [239, 203] width 77 height 34
type input "05:00"
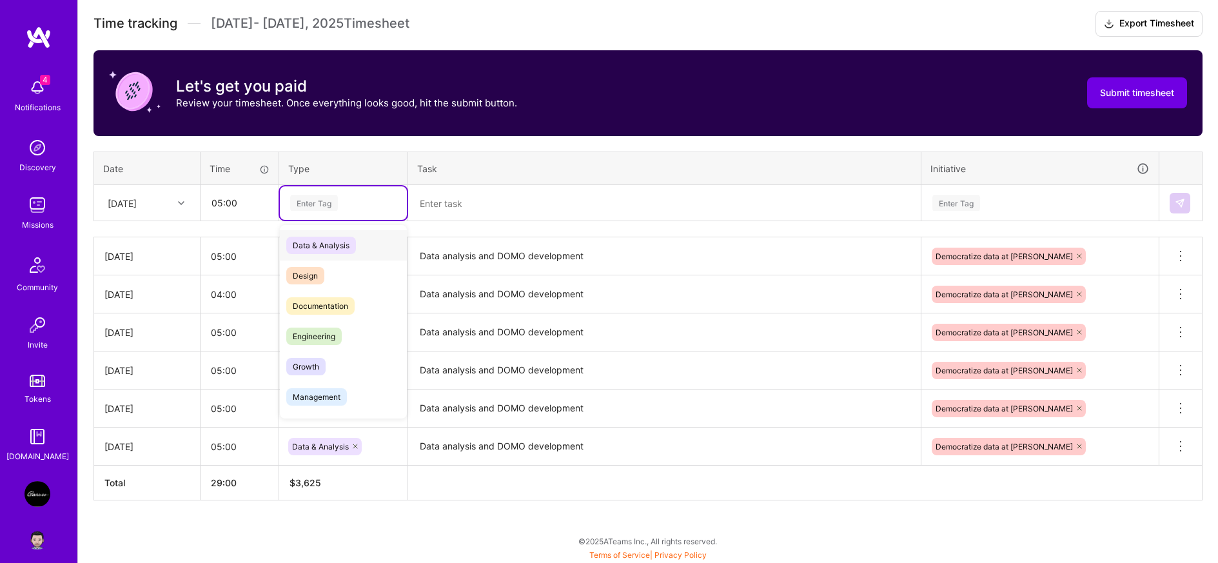
click at [328, 199] on div "Enter Tag" at bounding box center [314, 203] width 48 height 20
click at [330, 239] on span "Data & Analysis" at bounding box center [321, 245] width 70 height 17
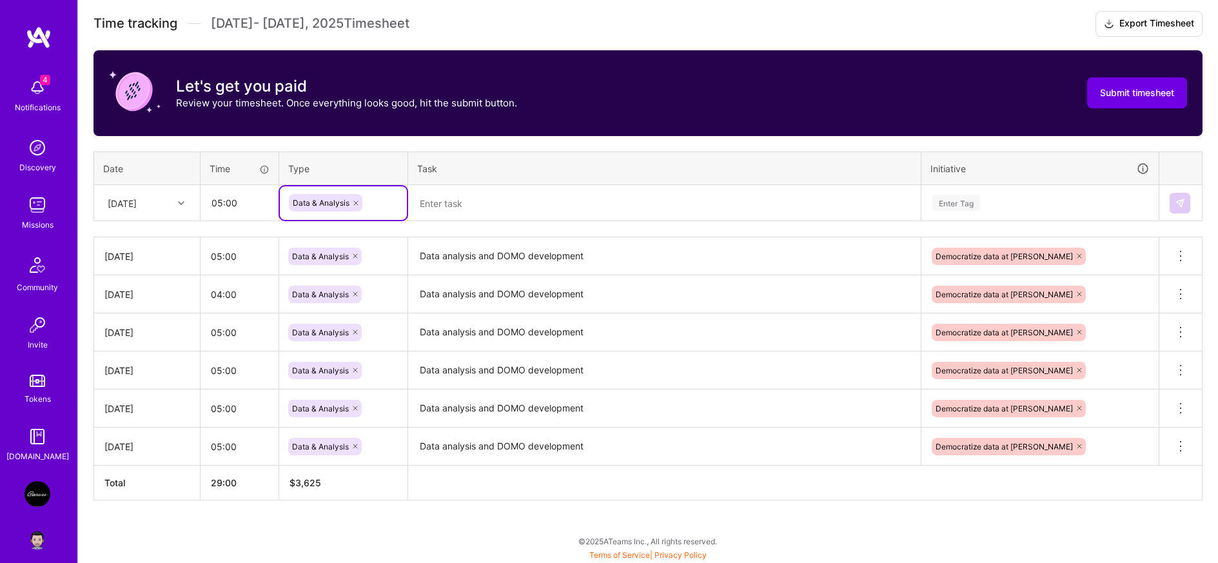
click at [524, 195] on textarea at bounding box center [665, 203] width 510 height 34
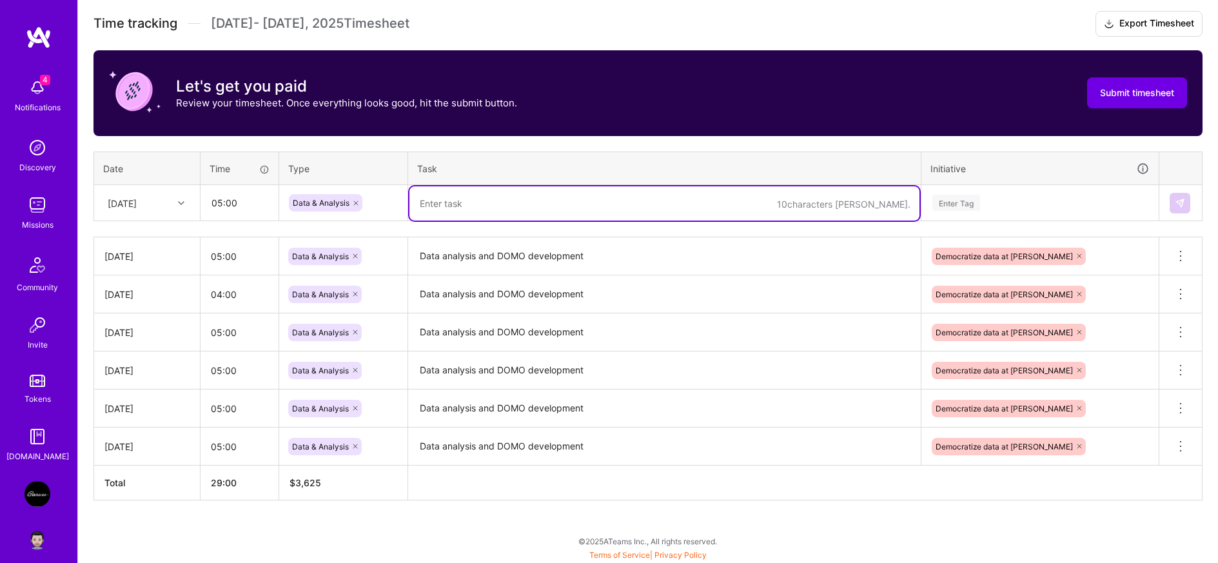
paste textarea "Data analysis and DOMO development"
type textarea "Data analysis and DOMO development"
click at [971, 204] on div "Enter Tag" at bounding box center [957, 203] width 48 height 20
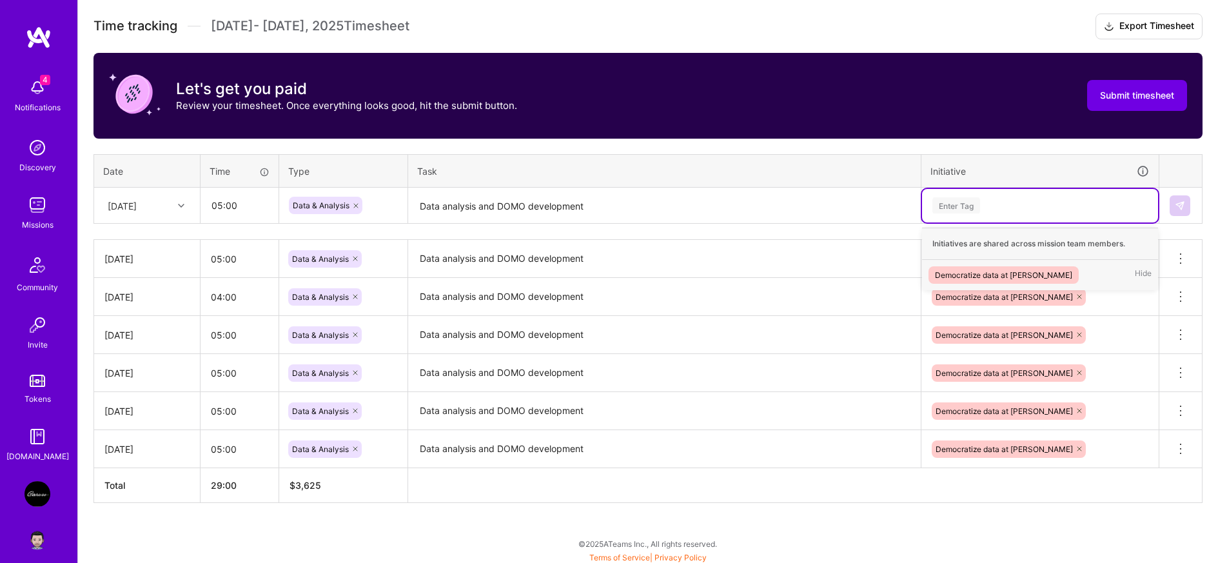
click at [984, 275] on div "Democratize data at [PERSON_NAME]" at bounding box center [1003, 275] width 137 height 14
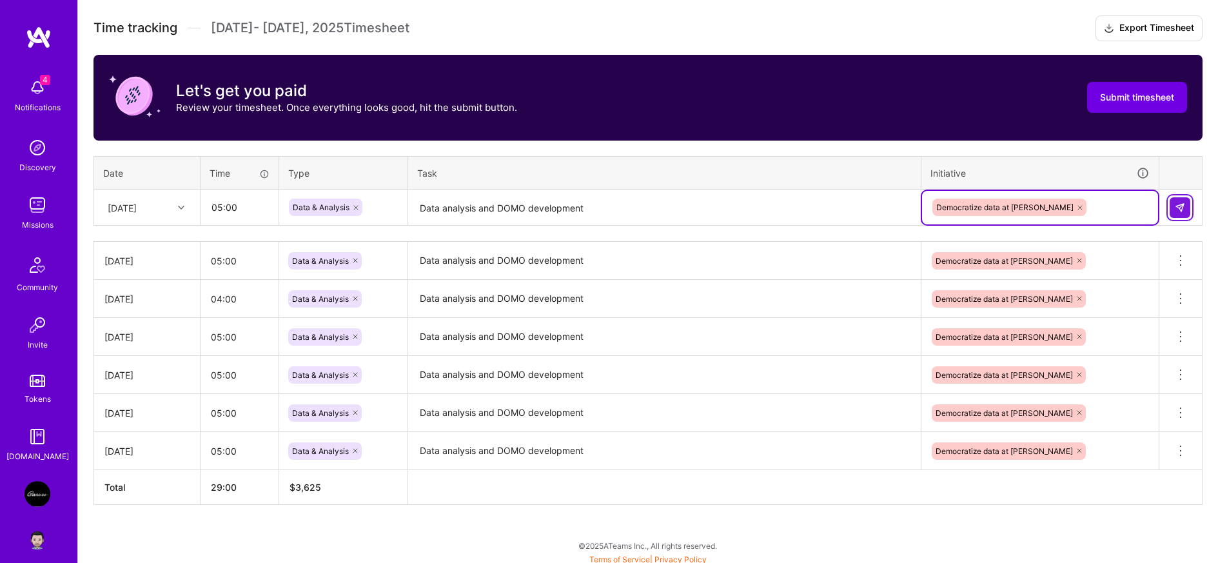
click at [1184, 205] on img at bounding box center [1180, 208] width 10 height 10
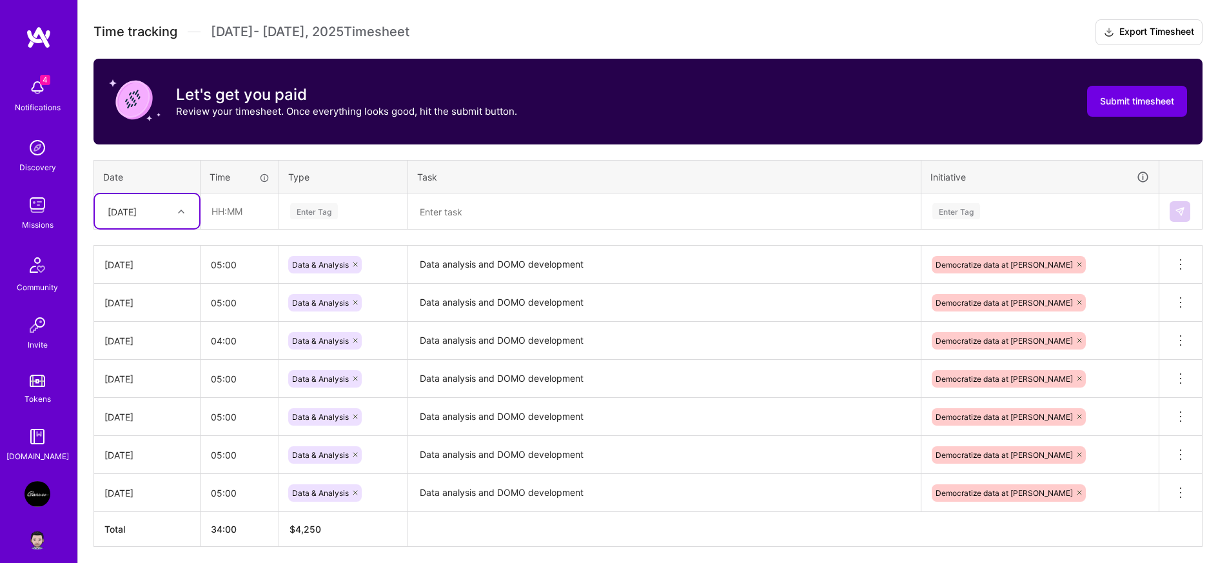
scroll to position [401, 0]
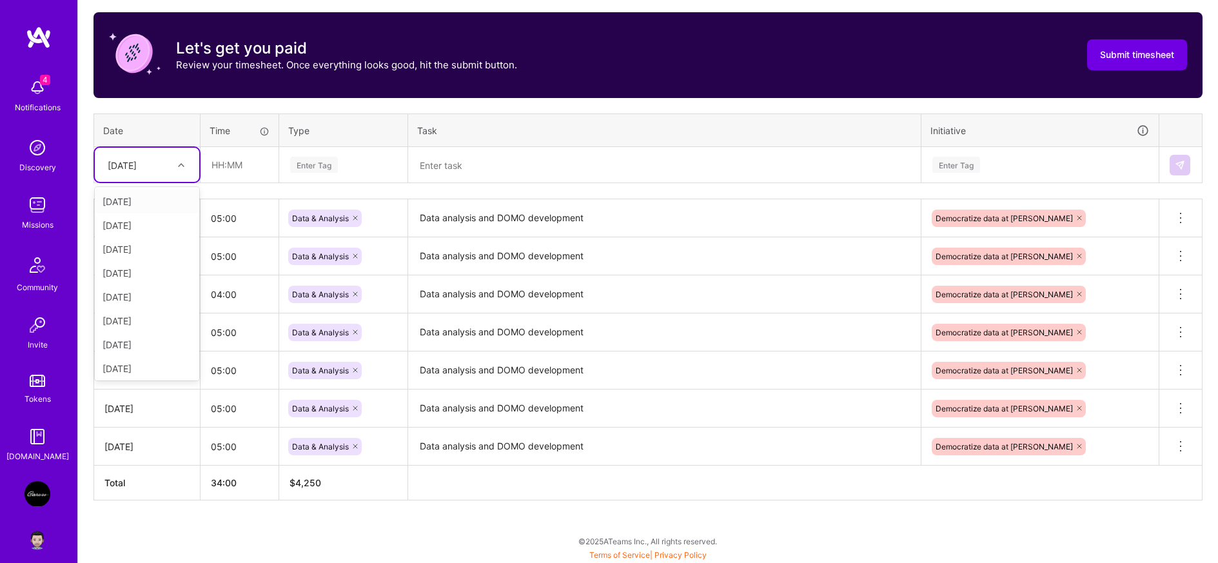
click at [137, 165] on div "[DATE]" at bounding box center [122, 165] width 29 height 14
click at [699, 128] on th "Task" at bounding box center [664, 131] width 513 height 34
click at [135, 167] on div "[DATE]" at bounding box center [122, 165] width 29 height 14
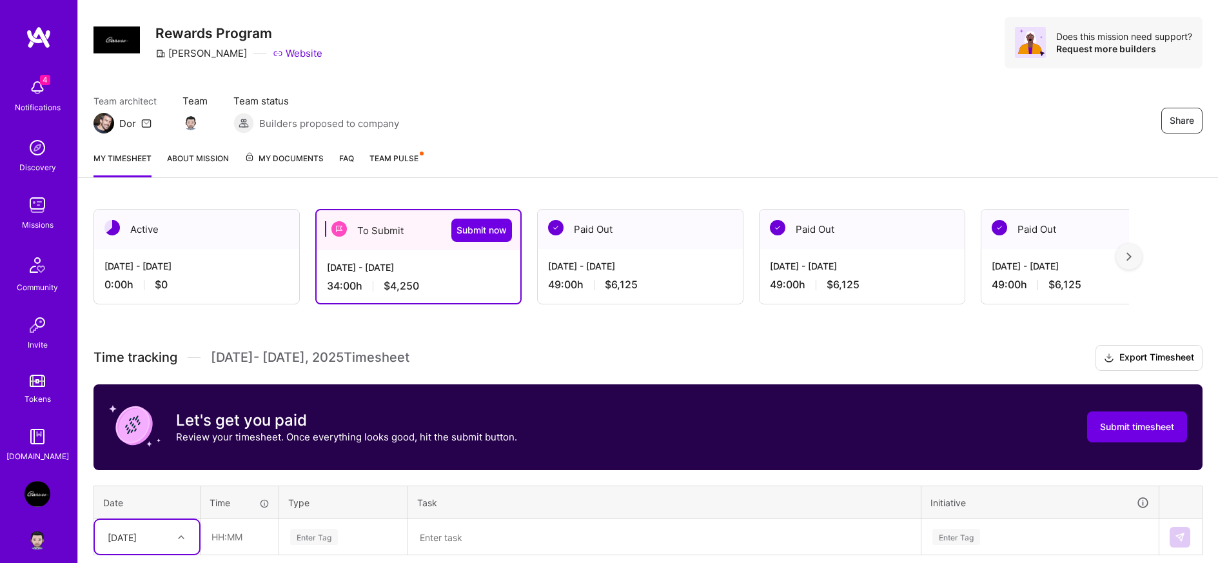
scroll to position [0, 0]
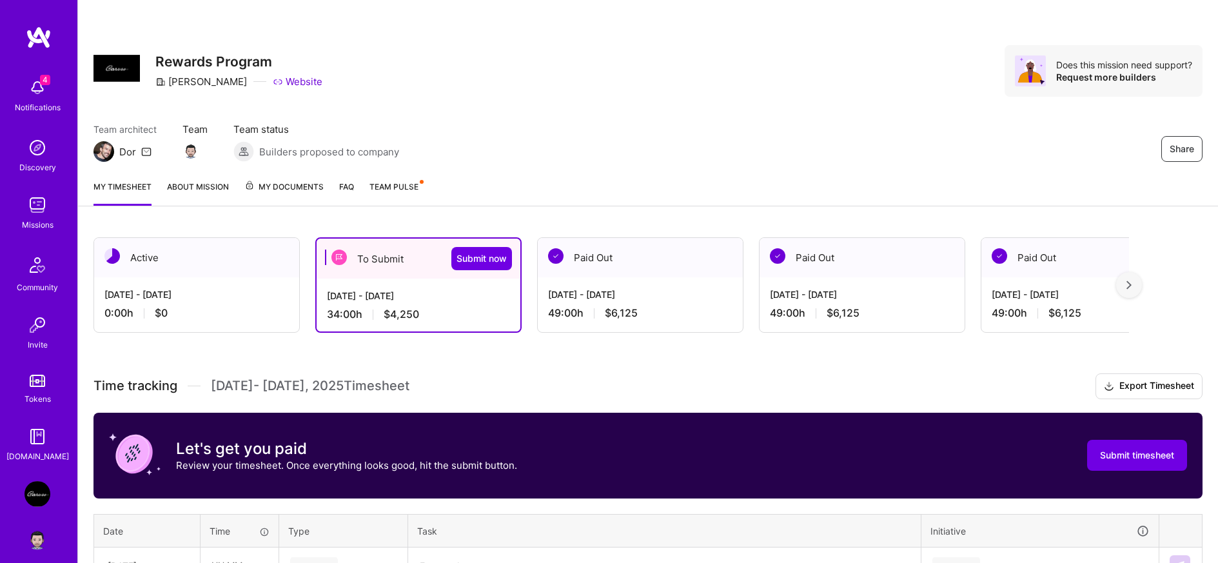
click at [291, 190] on span "My Documents" at bounding box center [283, 187] width 79 height 14
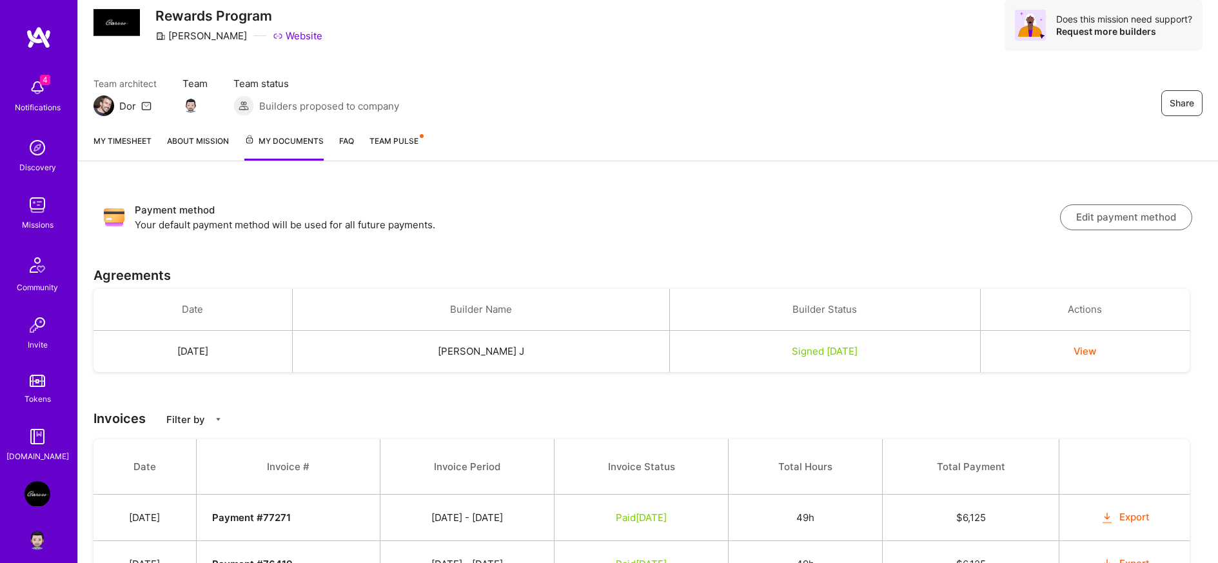
scroll to position [57, 0]
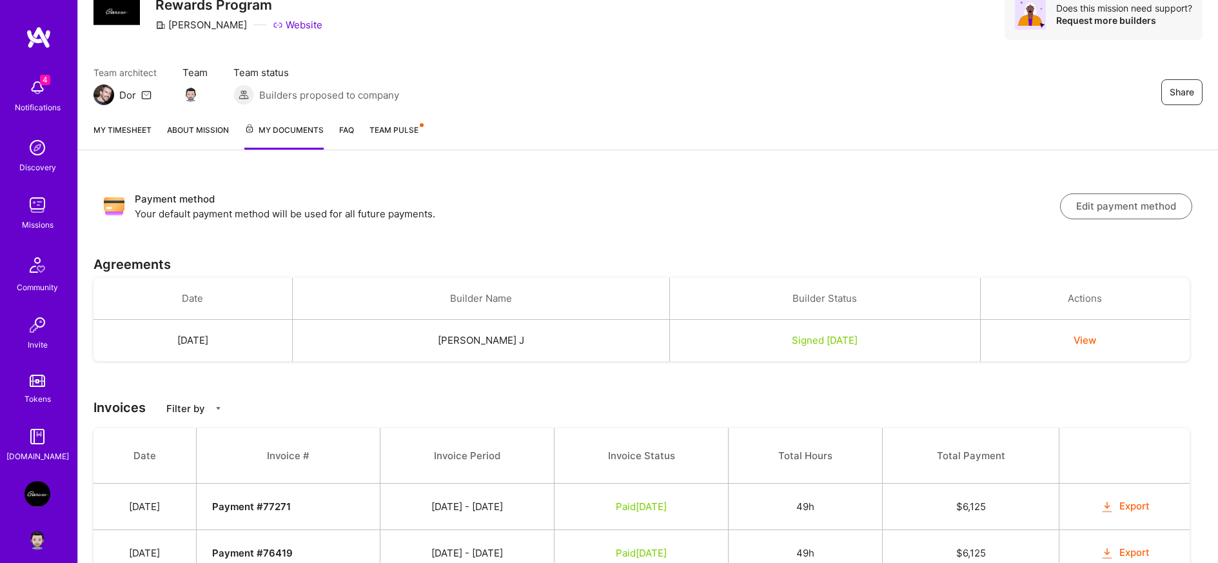
click at [1125, 215] on button "Edit payment method" at bounding box center [1126, 207] width 132 height 26
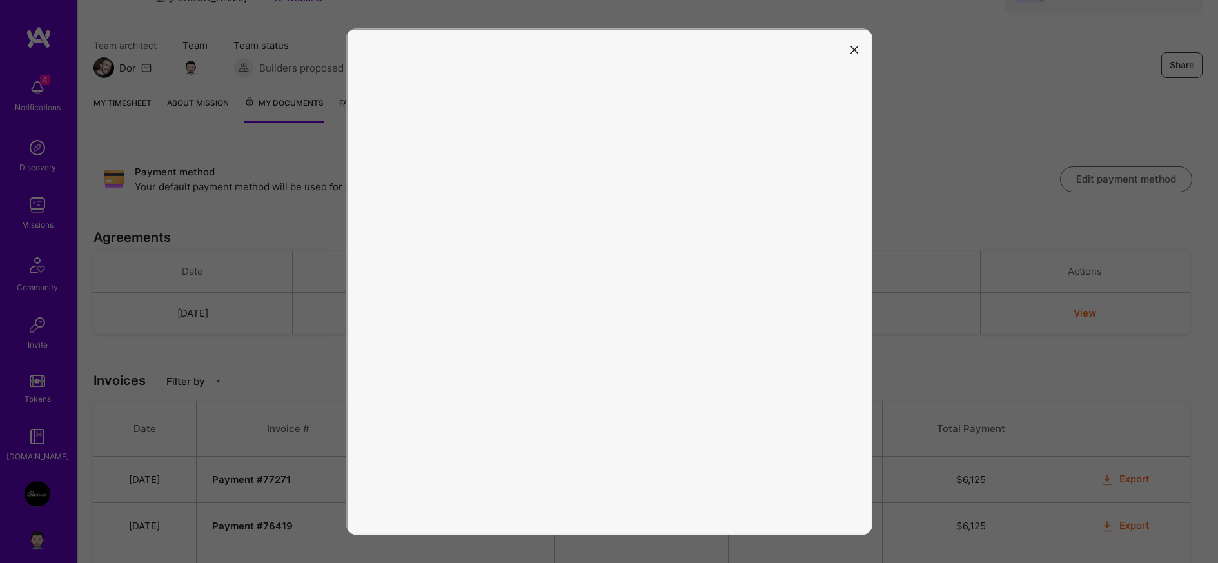
scroll to position [85, 0]
click at [860, 48] on button "modal" at bounding box center [854, 49] width 15 height 21
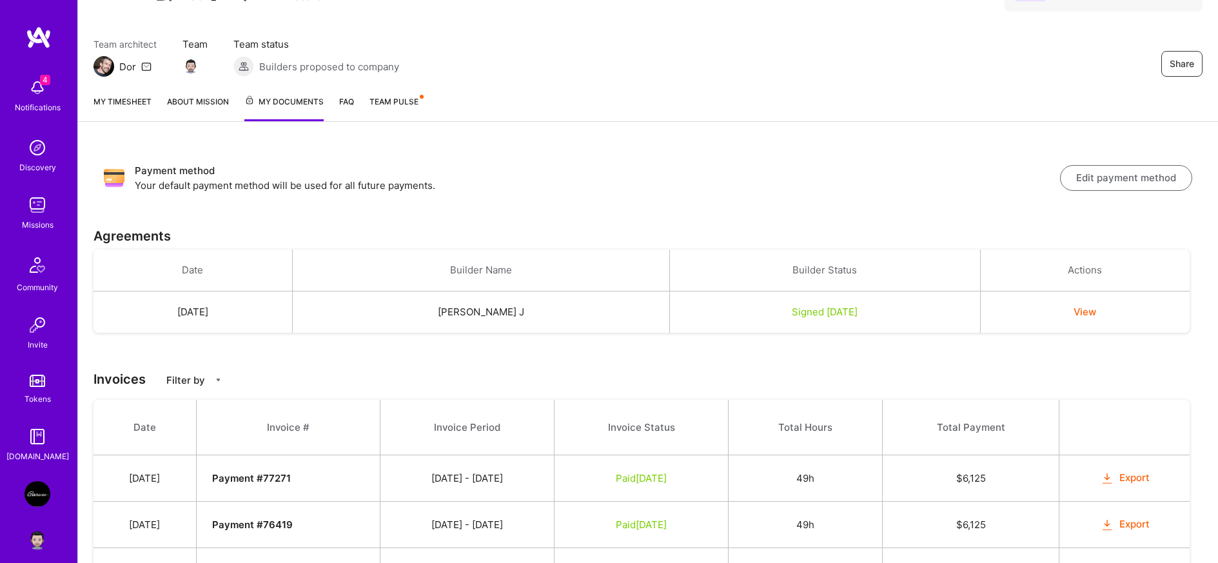
click at [133, 106] on link "My timesheet" at bounding box center [123, 108] width 58 height 26
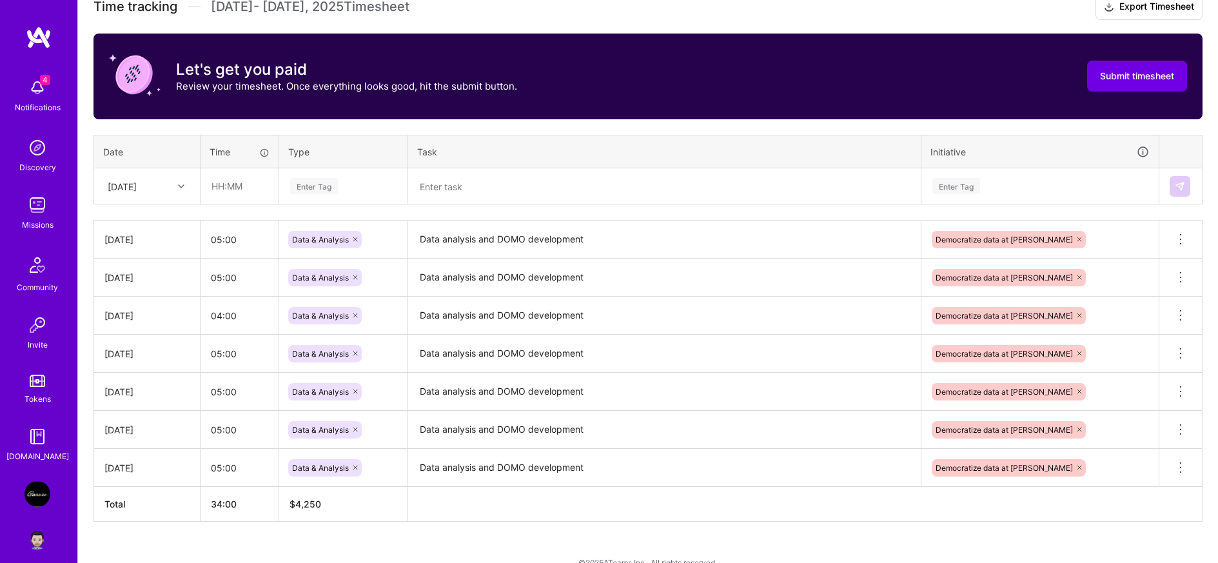
scroll to position [401, 0]
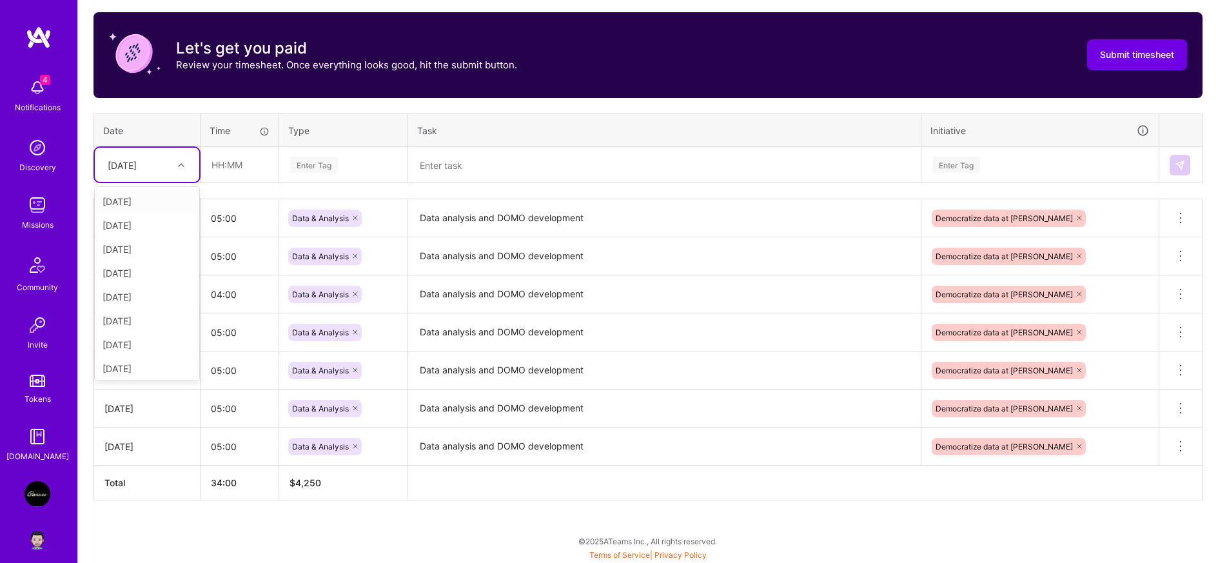
click at [137, 170] on div "[DATE]" at bounding box center [122, 165] width 29 height 14
click at [123, 322] on div "[DATE]" at bounding box center [147, 328] width 104 height 24
click at [223, 170] on input "text" at bounding box center [239, 165] width 77 height 34
type input "05:00"
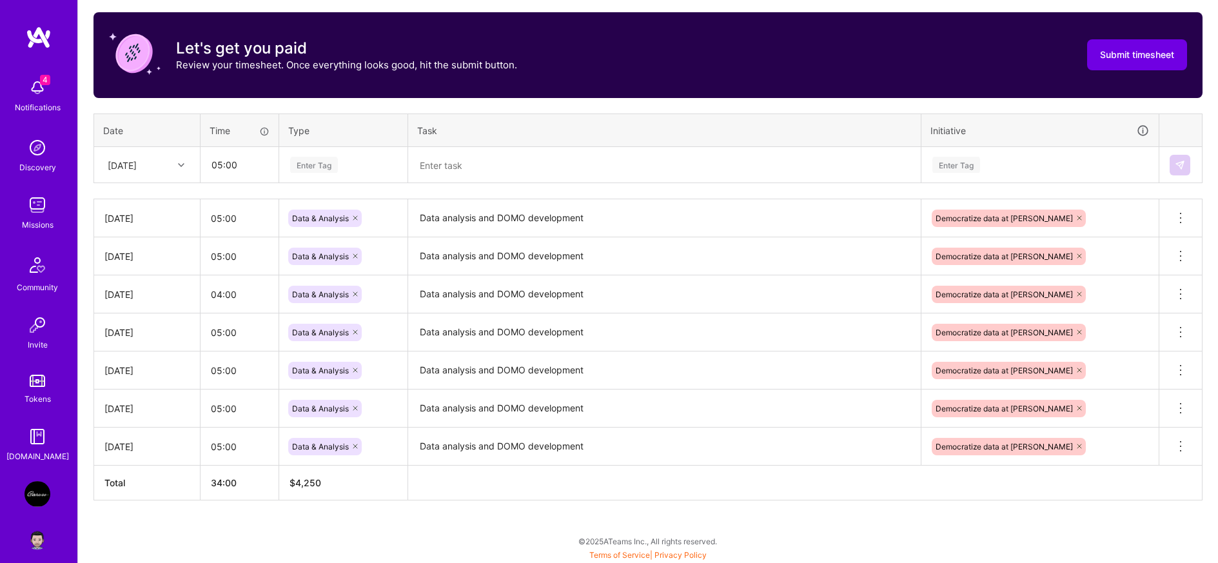
click at [319, 163] on div "Enter Tag" at bounding box center [314, 165] width 48 height 20
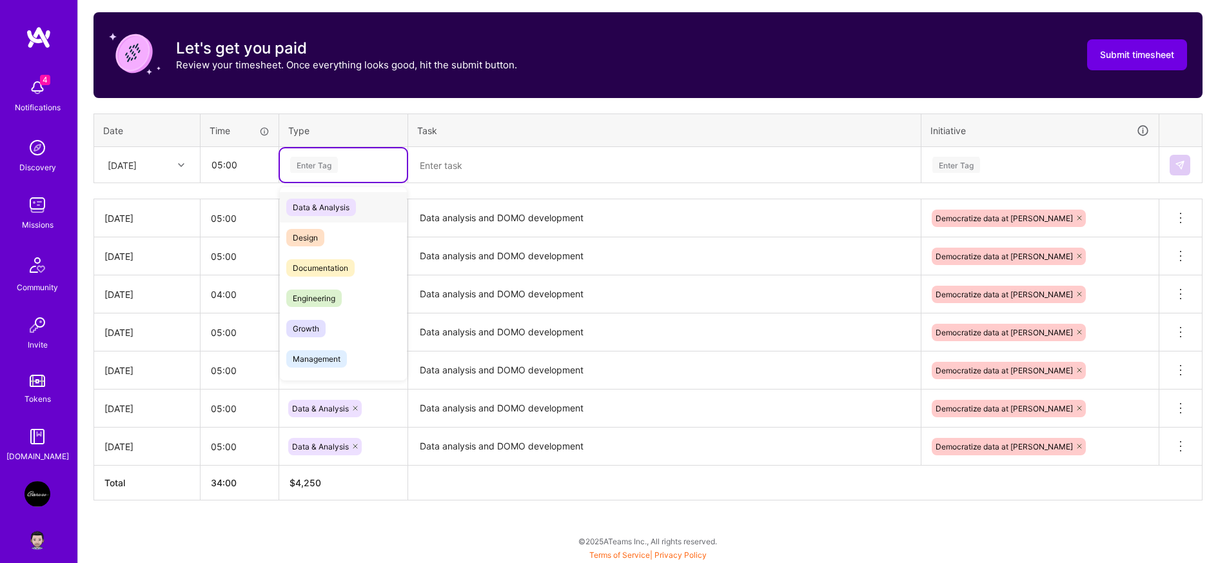
drag, startPoint x: 324, startPoint y: 208, endPoint x: 341, endPoint y: 199, distance: 18.2
click at [326, 208] on span "Data & Analysis" at bounding box center [321, 207] width 70 height 17
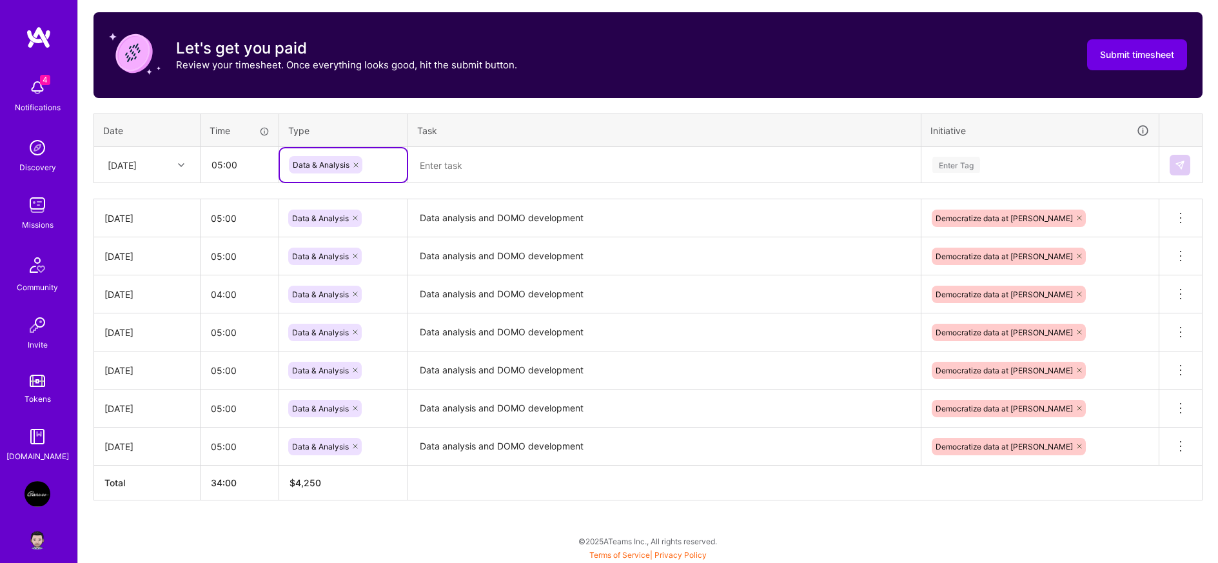
click at [466, 171] on textarea at bounding box center [665, 165] width 510 height 34
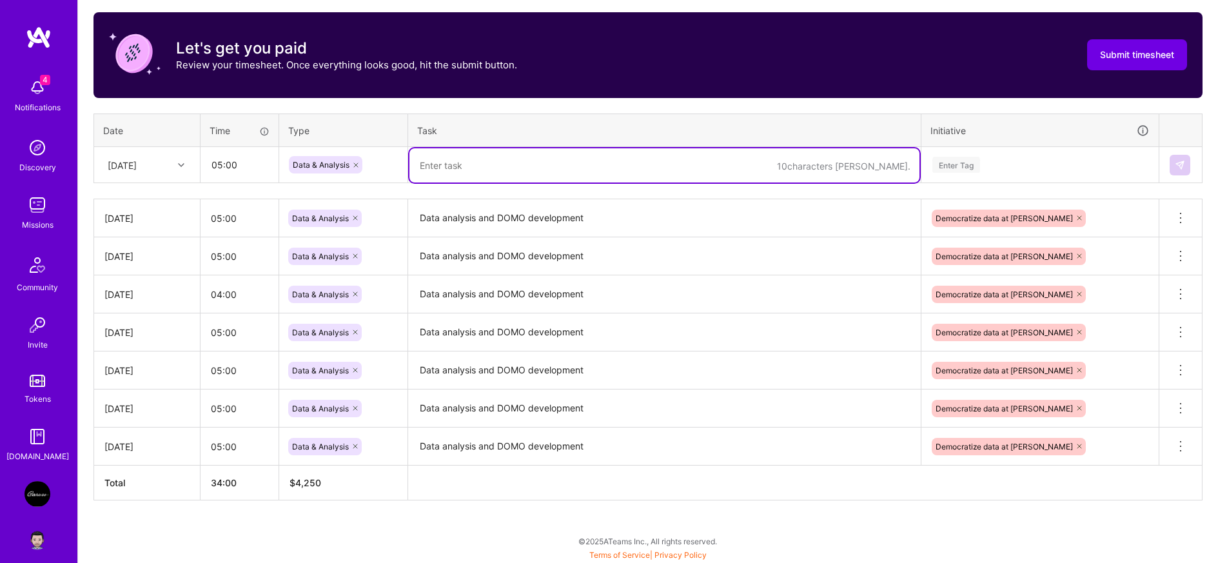
paste textarea "Data analysis and DOMO development"
type textarea "Data analysis and DOMO development"
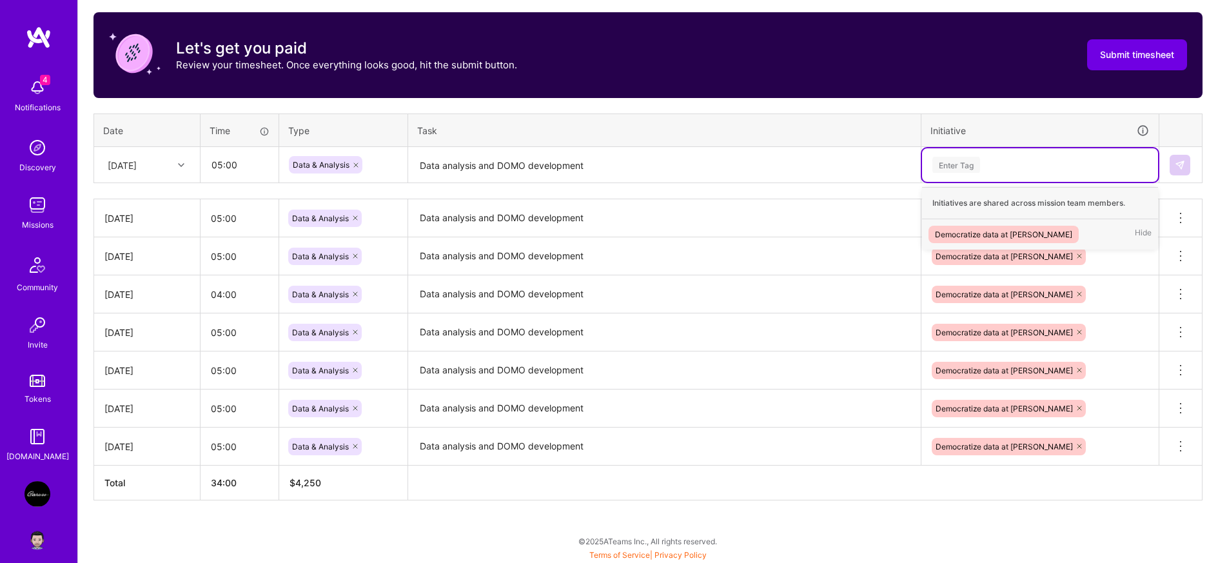
click at [980, 164] on div "Enter Tag" at bounding box center [957, 165] width 48 height 20
click at [986, 231] on div "Democratize data at [PERSON_NAME]" at bounding box center [1003, 235] width 137 height 14
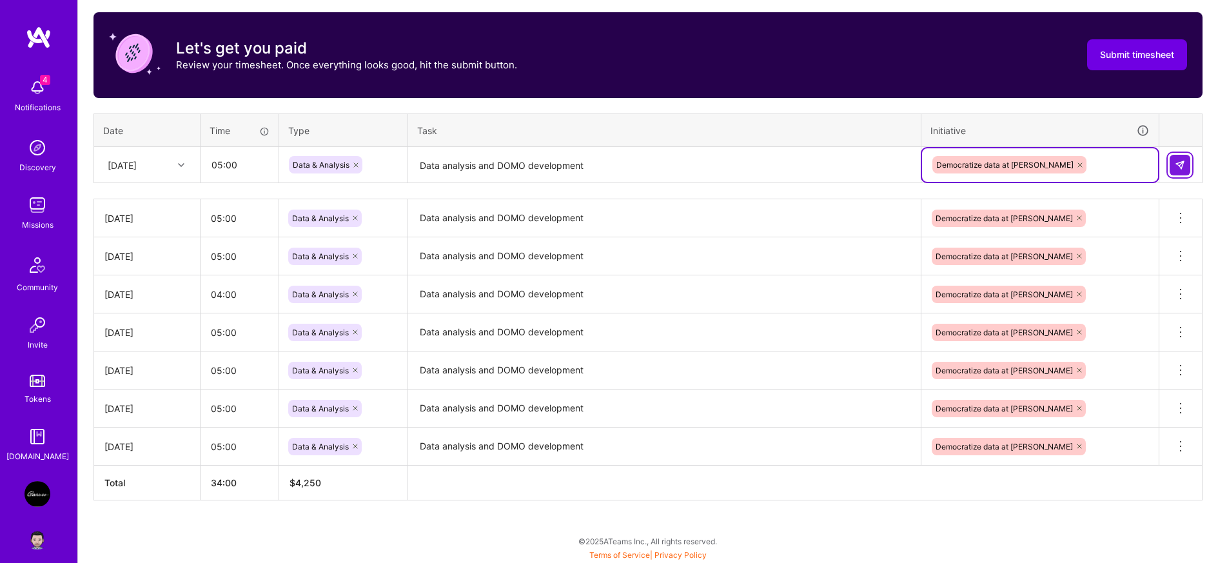
click at [1182, 163] on img at bounding box center [1180, 165] width 10 height 10
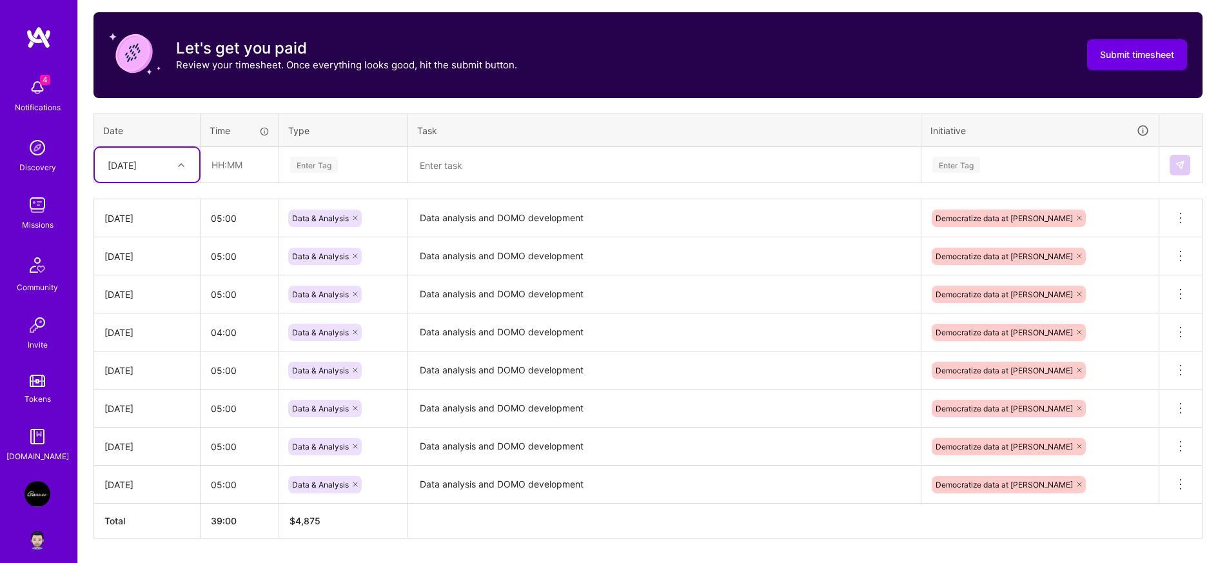
scroll to position [439, 0]
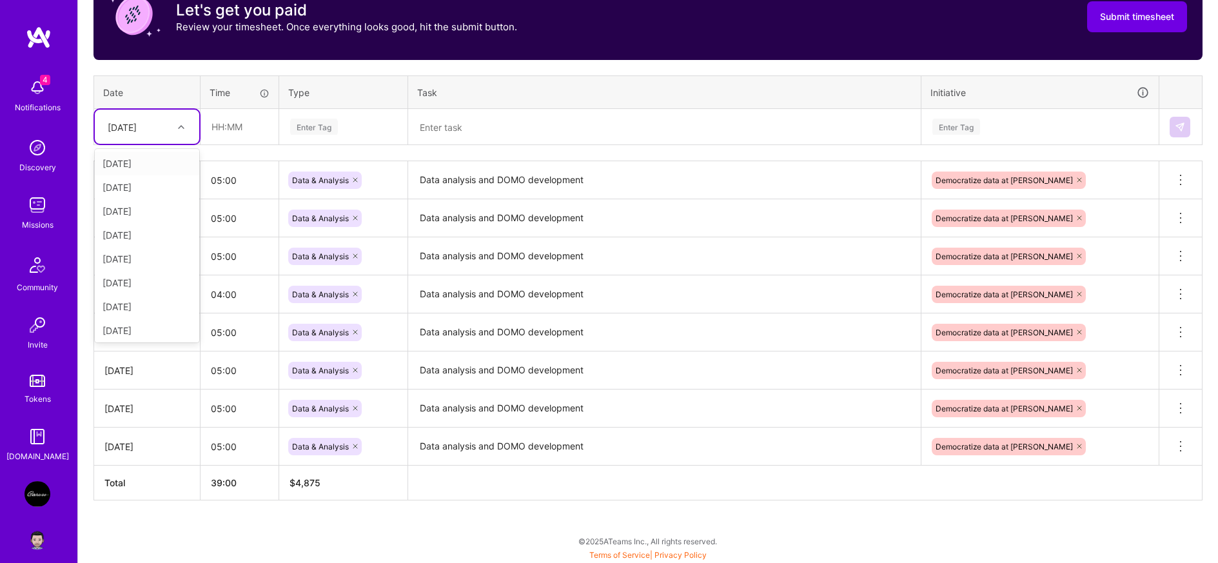
click at [137, 130] on div "[DATE]" at bounding box center [122, 127] width 29 height 14
click at [121, 268] on div "[DATE]" at bounding box center [147, 270] width 104 height 24
click at [240, 129] on input "text" at bounding box center [239, 127] width 77 height 34
type input "05:00"
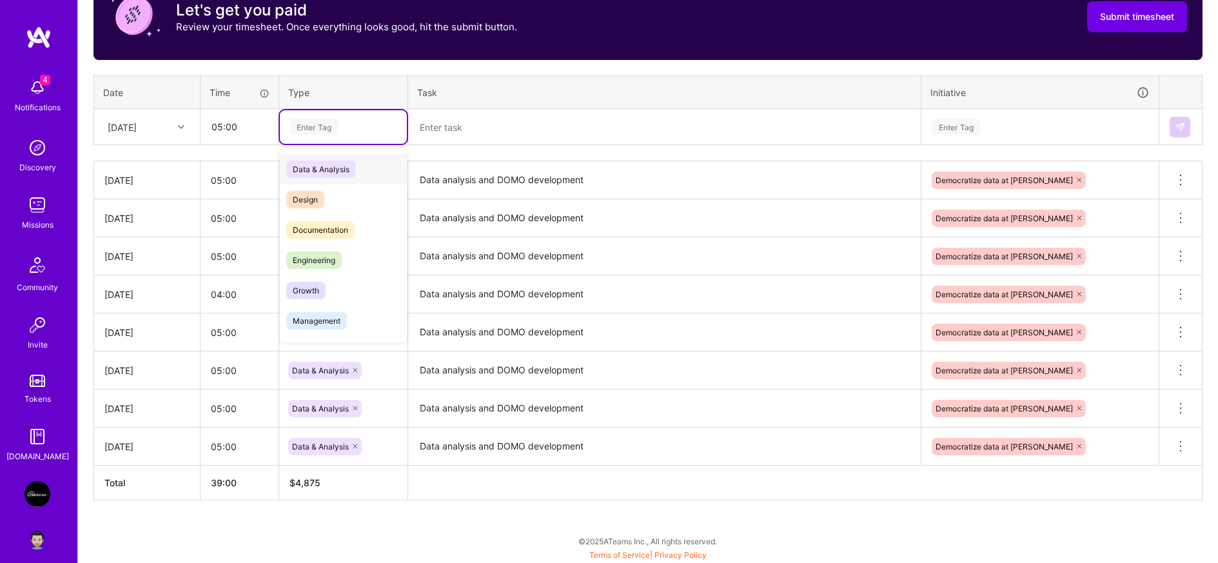
click at [317, 123] on div "Enter Tag" at bounding box center [314, 127] width 48 height 20
click at [327, 163] on span "Data & Analysis" at bounding box center [321, 169] width 70 height 17
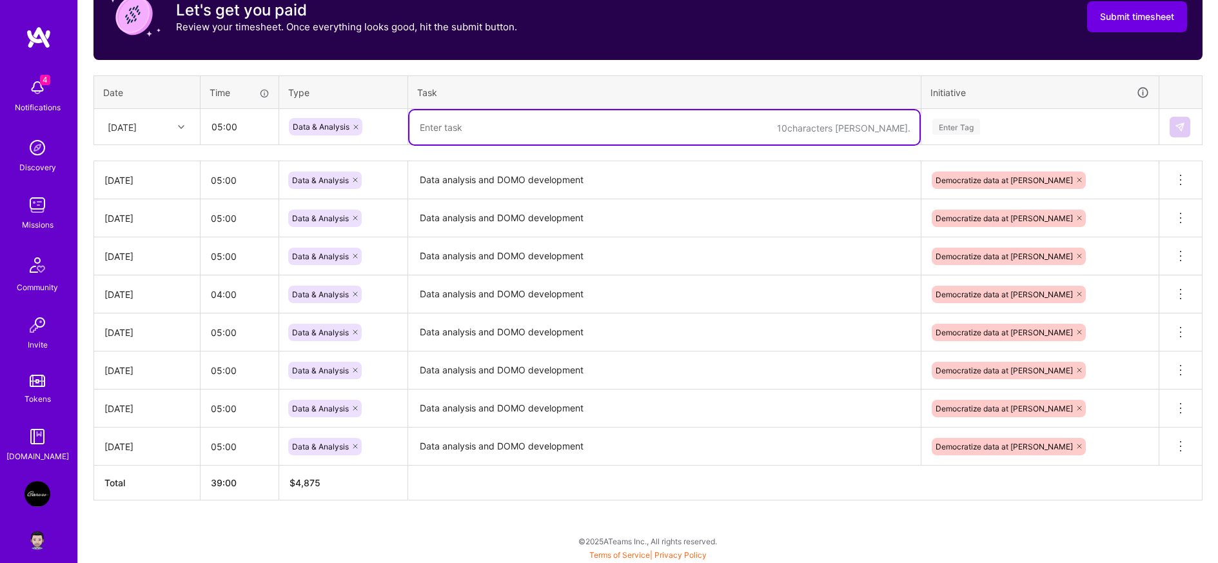
click at [462, 123] on textarea at bounding box center [665, 127] width 510 height 34
paste textarea "Data analysis and DOMO development"
type textarea "Data analysis and DOMO development"
click at [953, 128] on div "Enter Tag" at bounding box center [957, 127] width 48 height 20
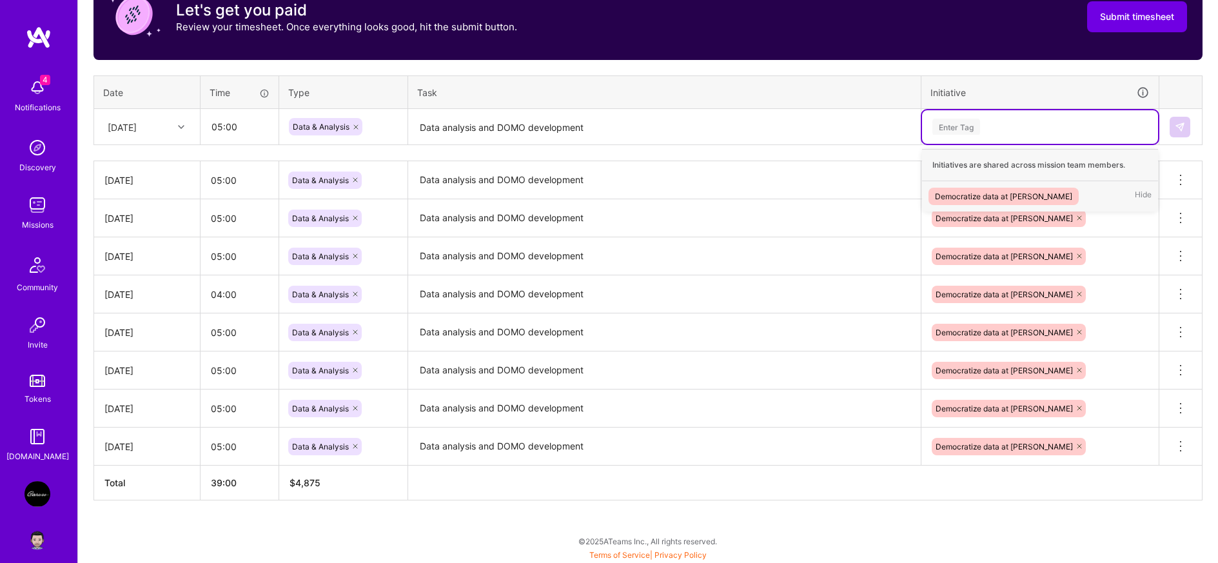
click at [991, 192] on div "Democratize data at [PERSON_NAME]" at bounding box center [1003, 197] width 137 height 14
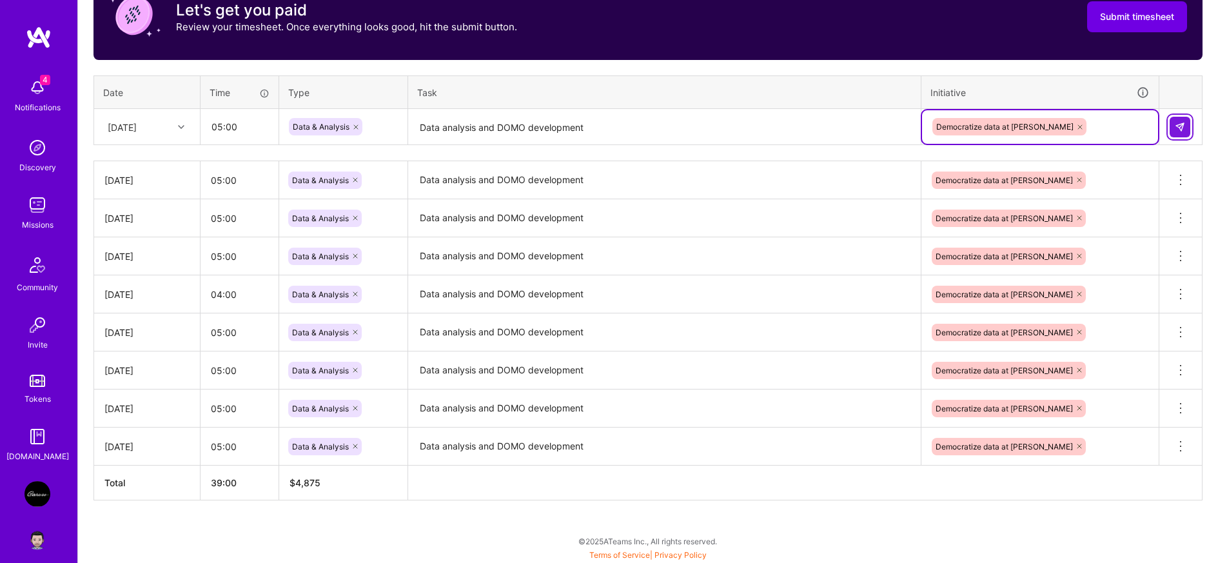
click at [1184, 128] on img at bounding box center [1180, 127] width 10 height 10
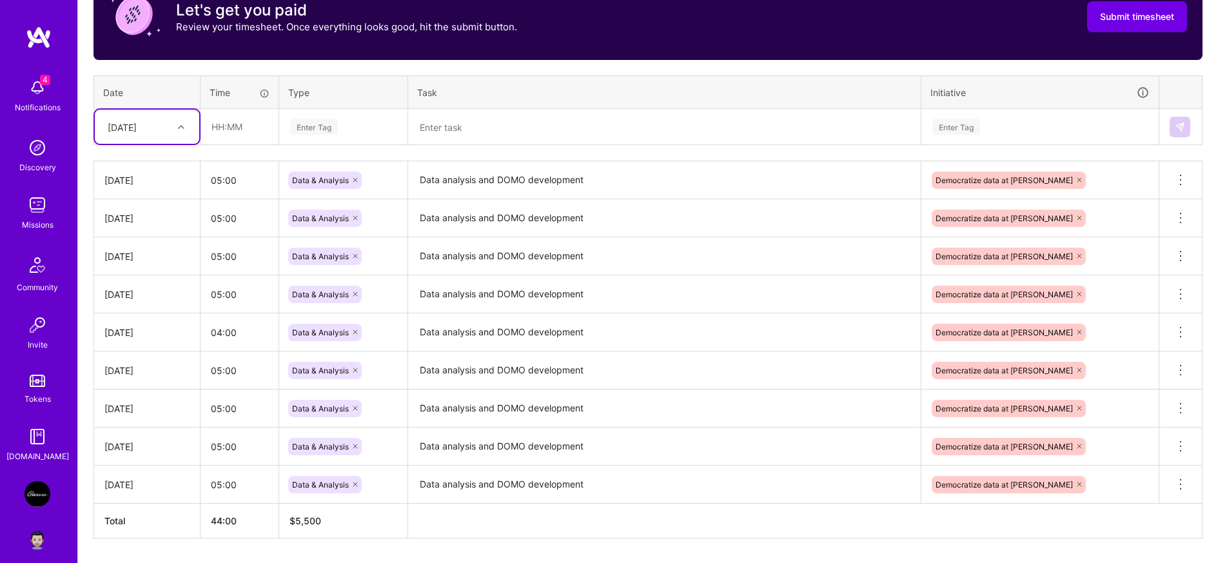
click at [139, 138] on div "[DATE]" at bounding box center [147, 127] width 104 height 34
click at [114, 259] on div "[DATE]" at bounding box center [147, 256] width 104 height 24
click at [221, 120] on input "text" at bounding box center [239, 127] width 77 height 34
type input "05:00"
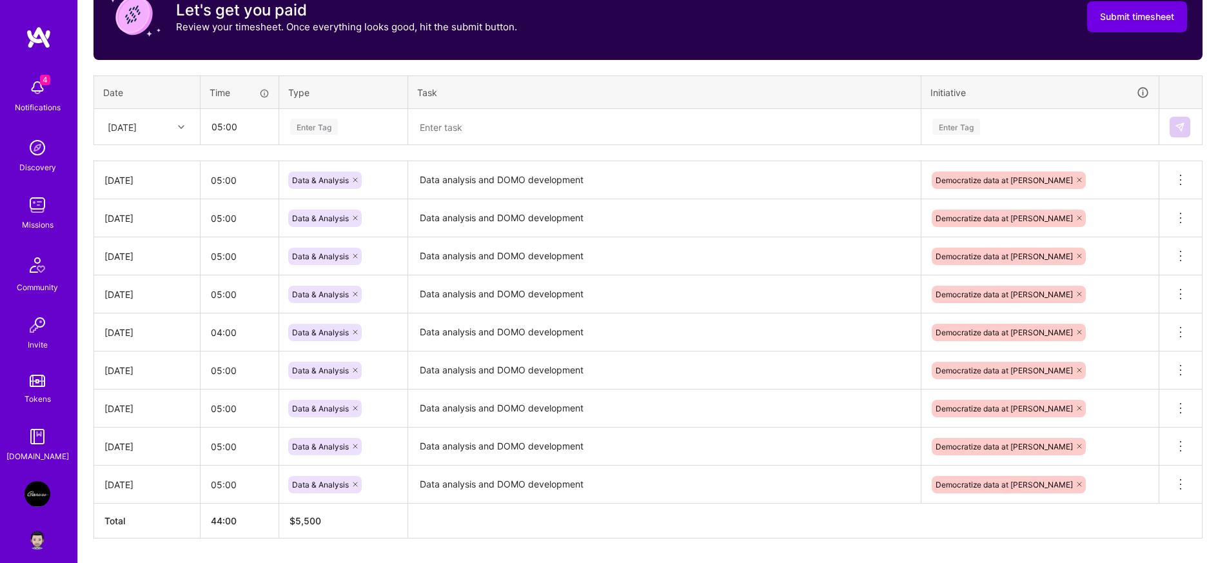
click at [305, 124] on div "Enter Tag" at bounding box center [314, 127] width 48 height 20
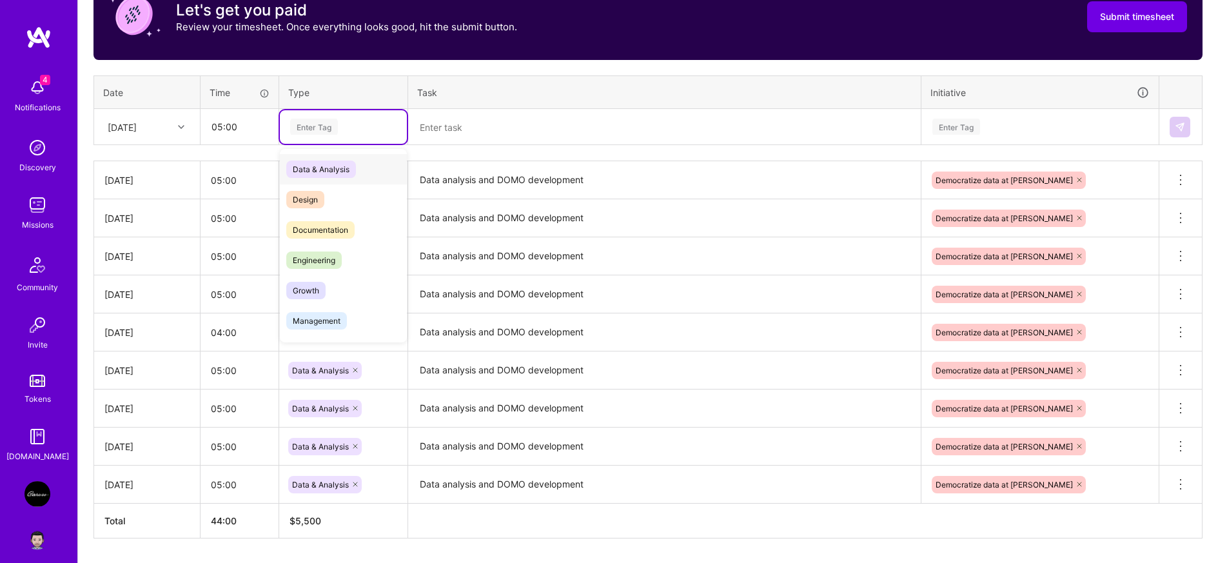
click at [323, 166] on span "Data & Analysis" at bounding box center [321, 169] width 70 height 17
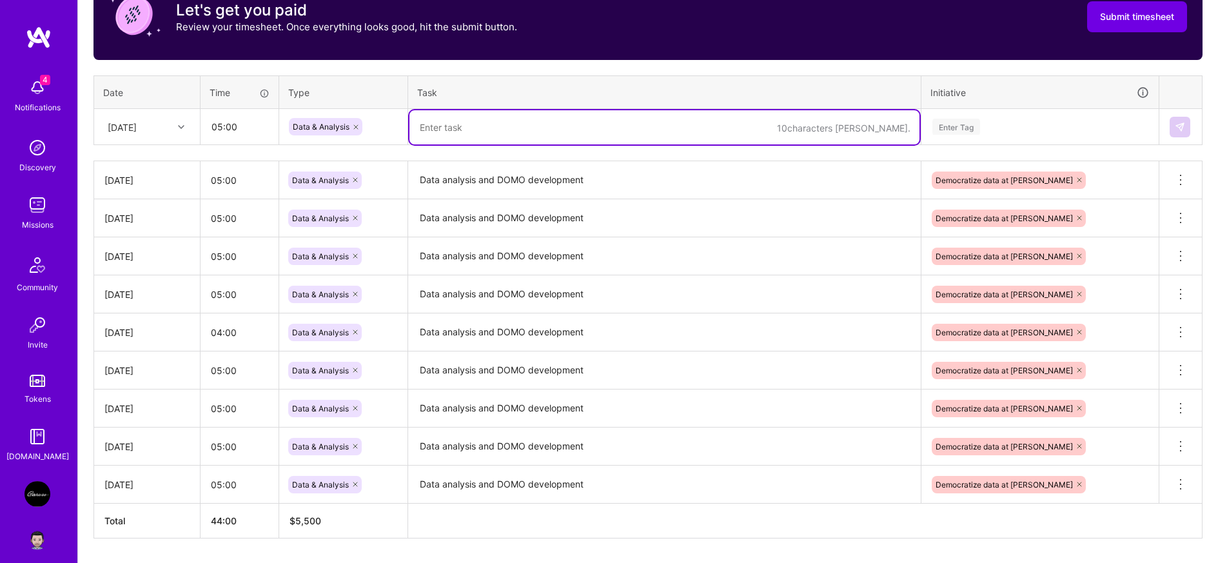
click at [470, 135] on textarea at bounding box center [665, 127] width 510 height 34
paste textarea "Data analysis and DOMO development"
type textarea "Data analysis and DOMO development"
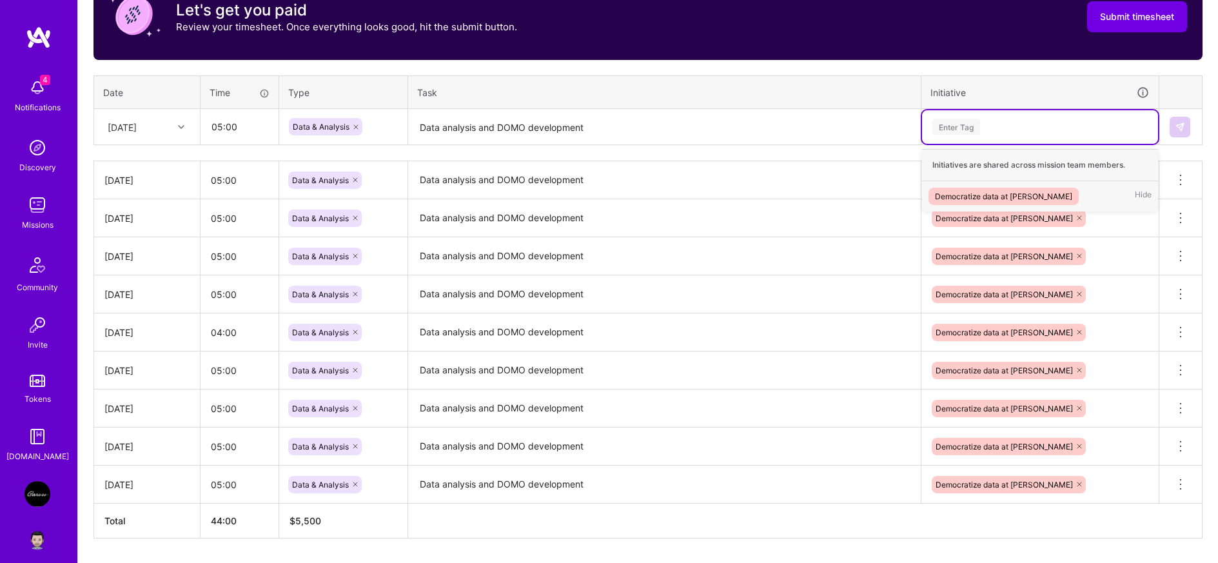
click at [974, 128] on div "Enter Tag" at bounding box center [957, 127] width 48 height 20
click at [983, 190] on div "Democratize data at [PERSON_NAME]" at bounding box center [1003, 197] width 137 height 14
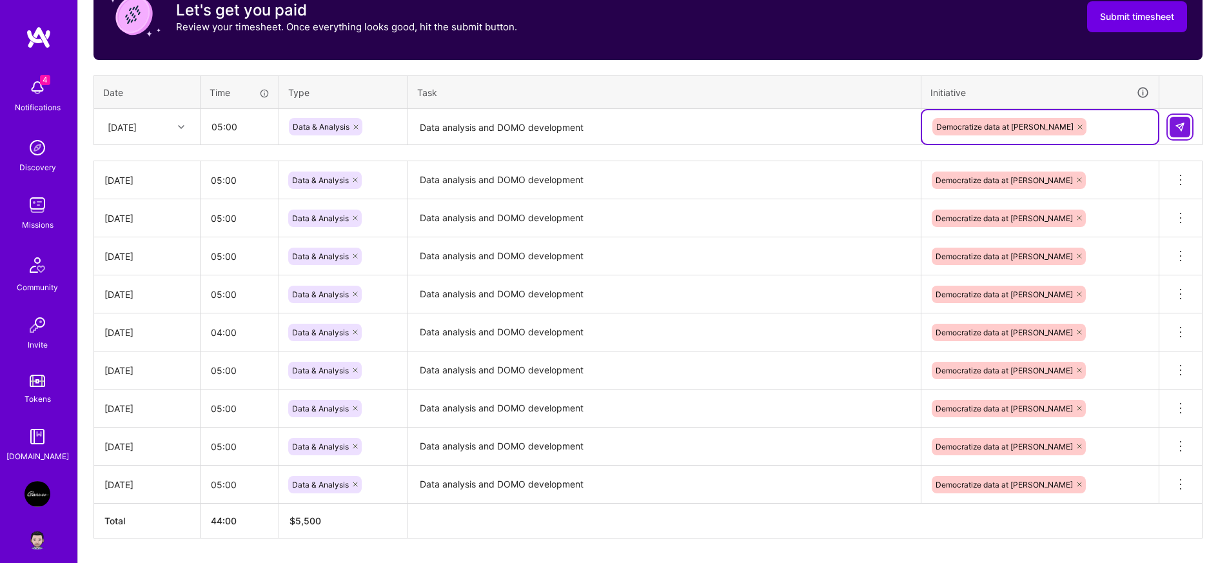
click at [1184, 129] on img at bounding box center [1180, 127] width 10 height 10
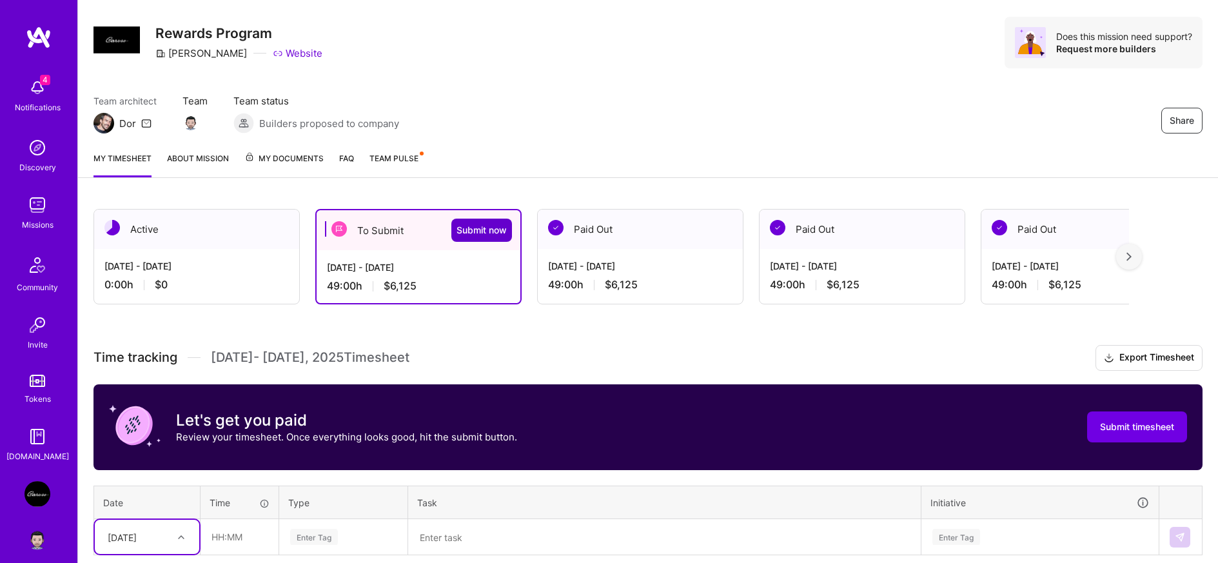
scroll to position [28, 0]
click at [485, 231] on span "Submit now" at bounding box center [482, 230] width 50 height 13
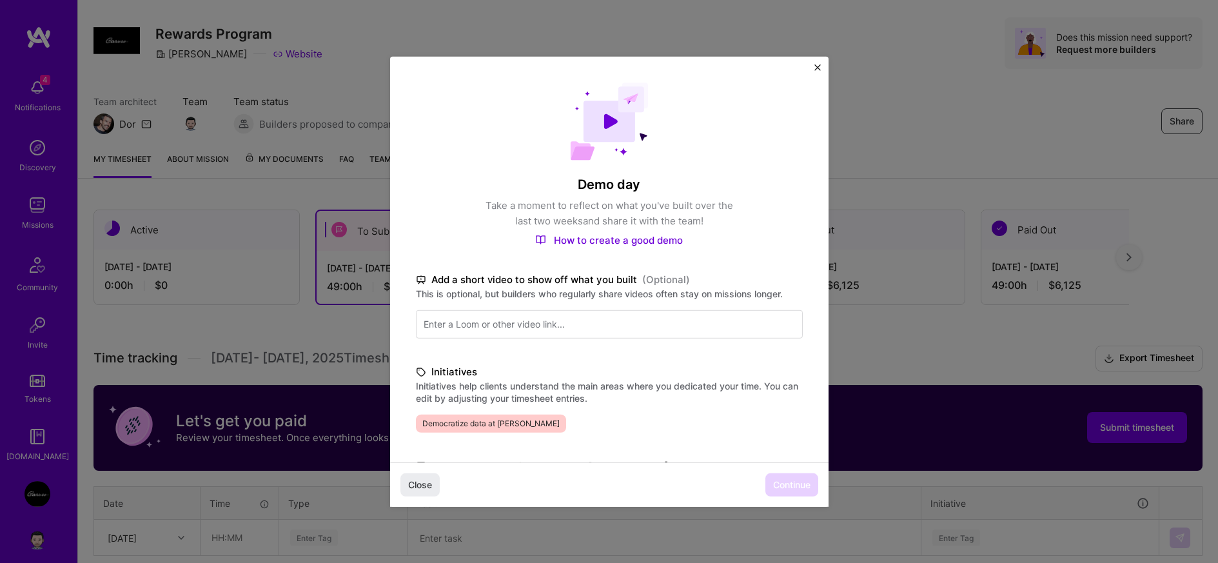
scroll to position [235, 0]
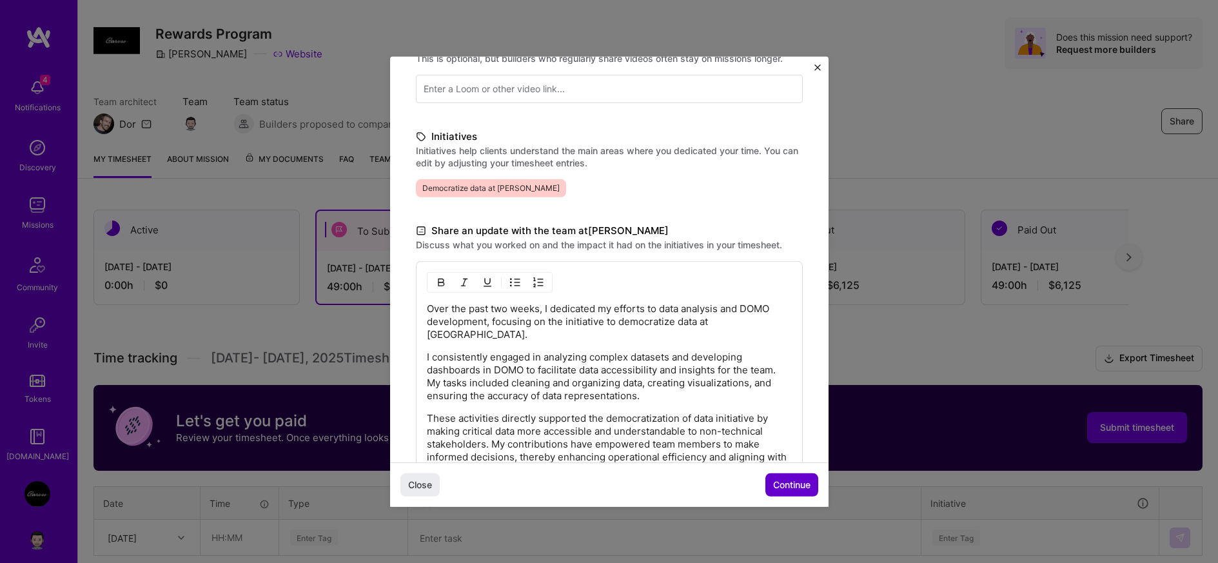
click at [798, 484] on span "Continue" at bounding box center [791, 485] width 37 height 13
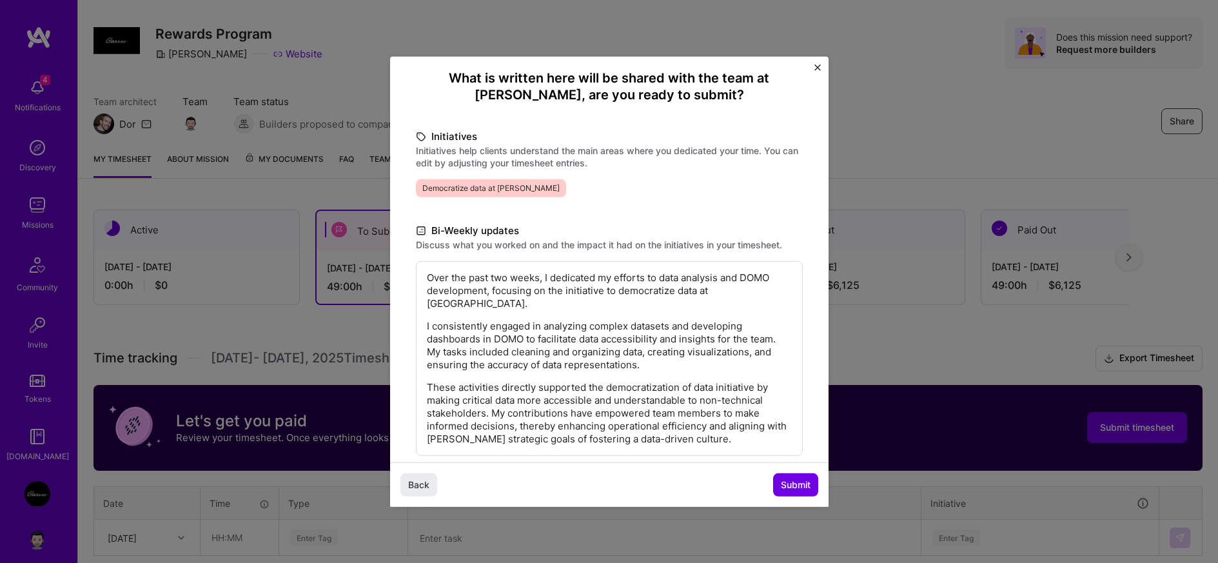
scroll to position [157, 0]
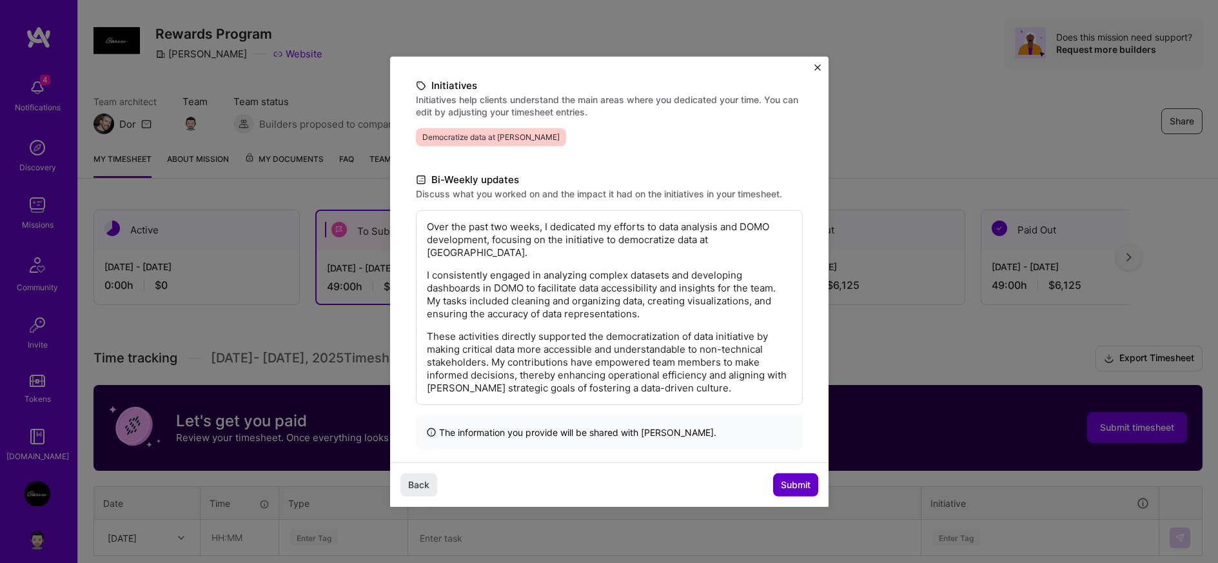
click at [791, 490] on span "Submit" at bounding box center [796, 485] width 30 height 13
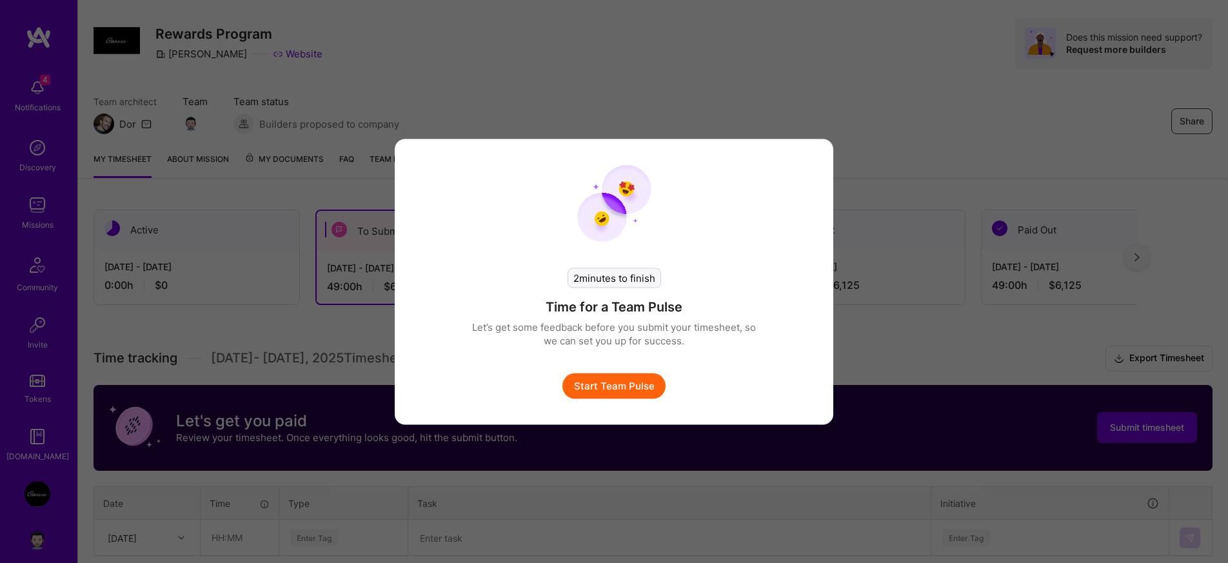
click at [592, 386] on button "Start Team Pulse" at bounding box center [613, 386] width 103 height 26
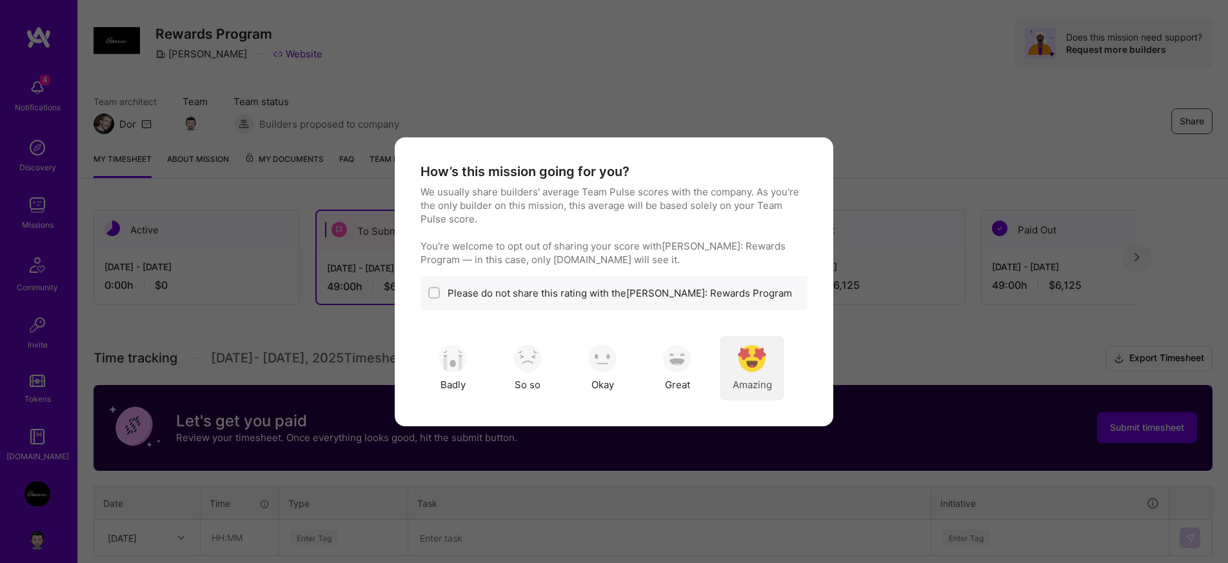
click at [748, 382] on span "Amazing" at bounding box center [752, 385] width 39 height 14
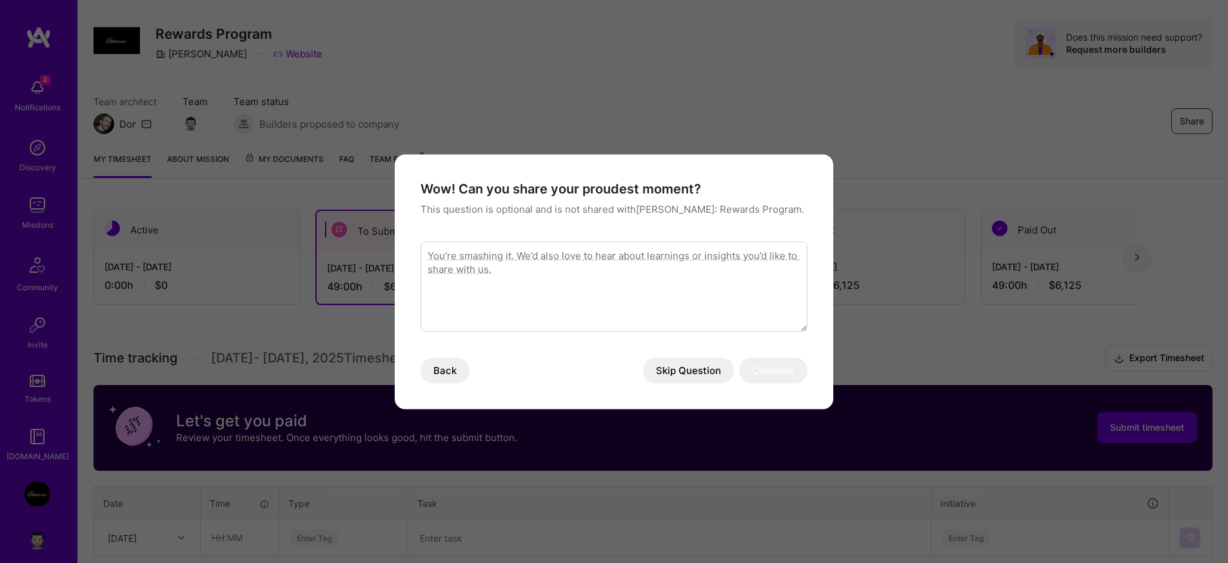
click at [703, 375] on button "Skip Question" at bounding box center [688, 370] width 91 height 26
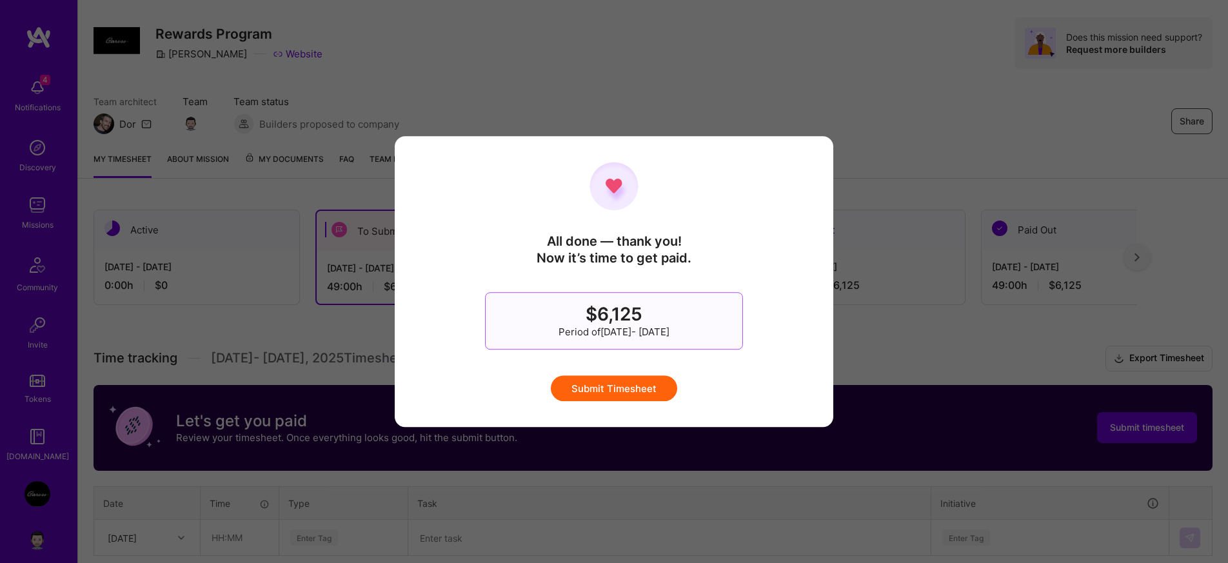
click at [604, 391] on button "Submit Timesheet" at bounding box center [614, 388] width 126 height 26
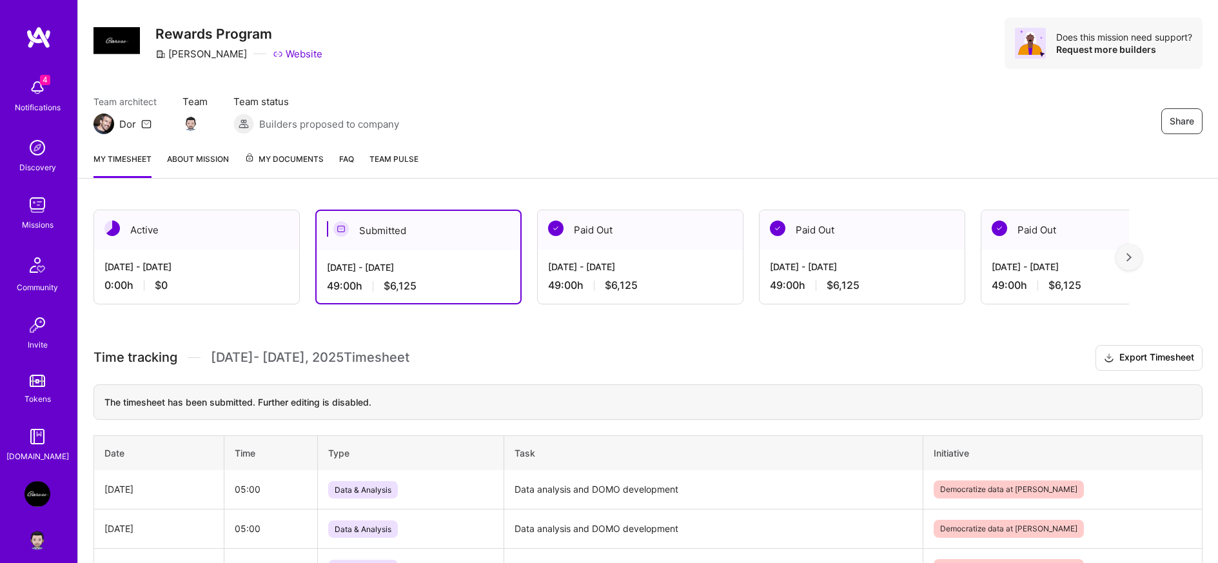
click at [584, 98] on div "Team architect Dor Team Team status Builders proposed to company Share" at bounding box center [648, 114] width 1109 height 39
